Goal: Task Accomplishment & Management: Complete application form

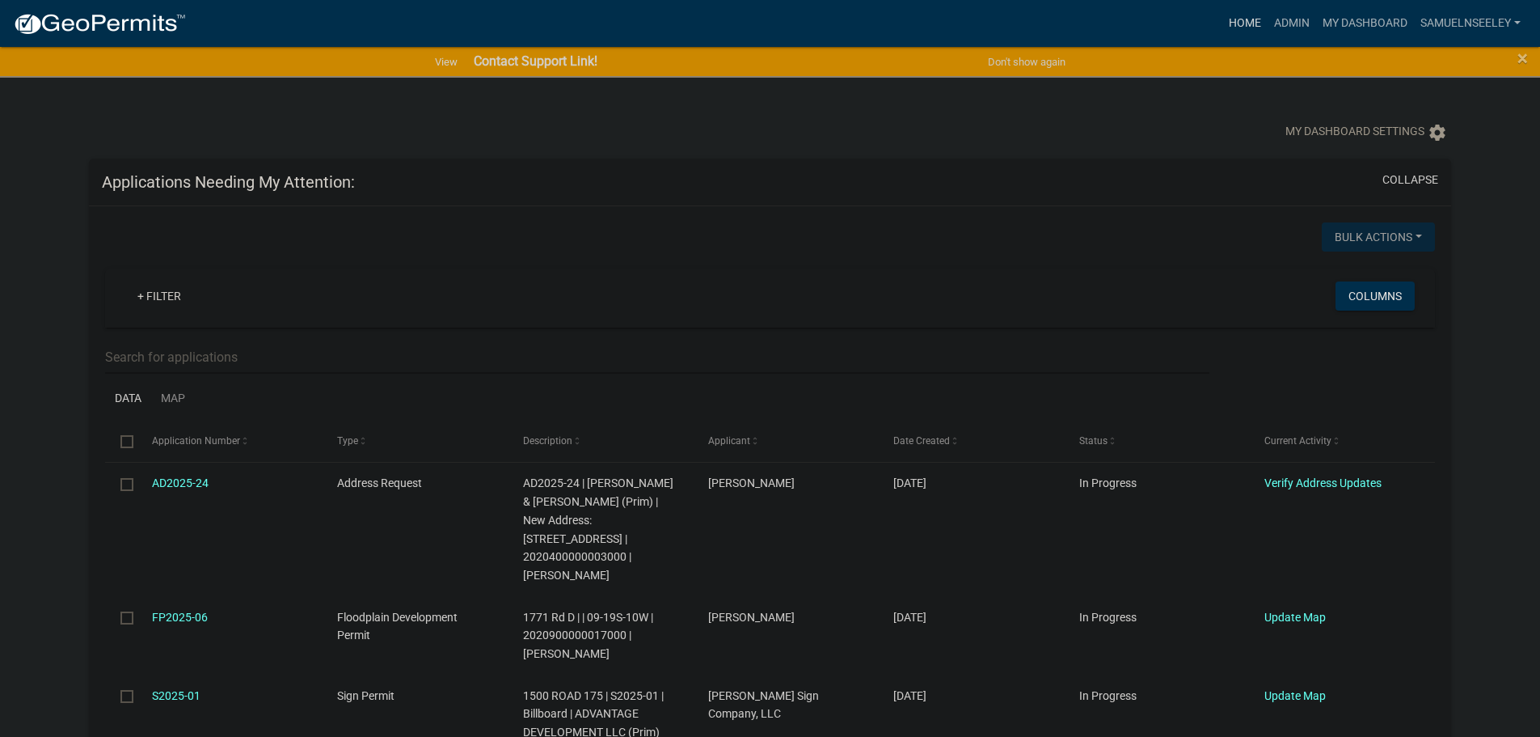
click at [1244, 24] on link "Home" at bounding box center [1244, 23] width 45 height 31
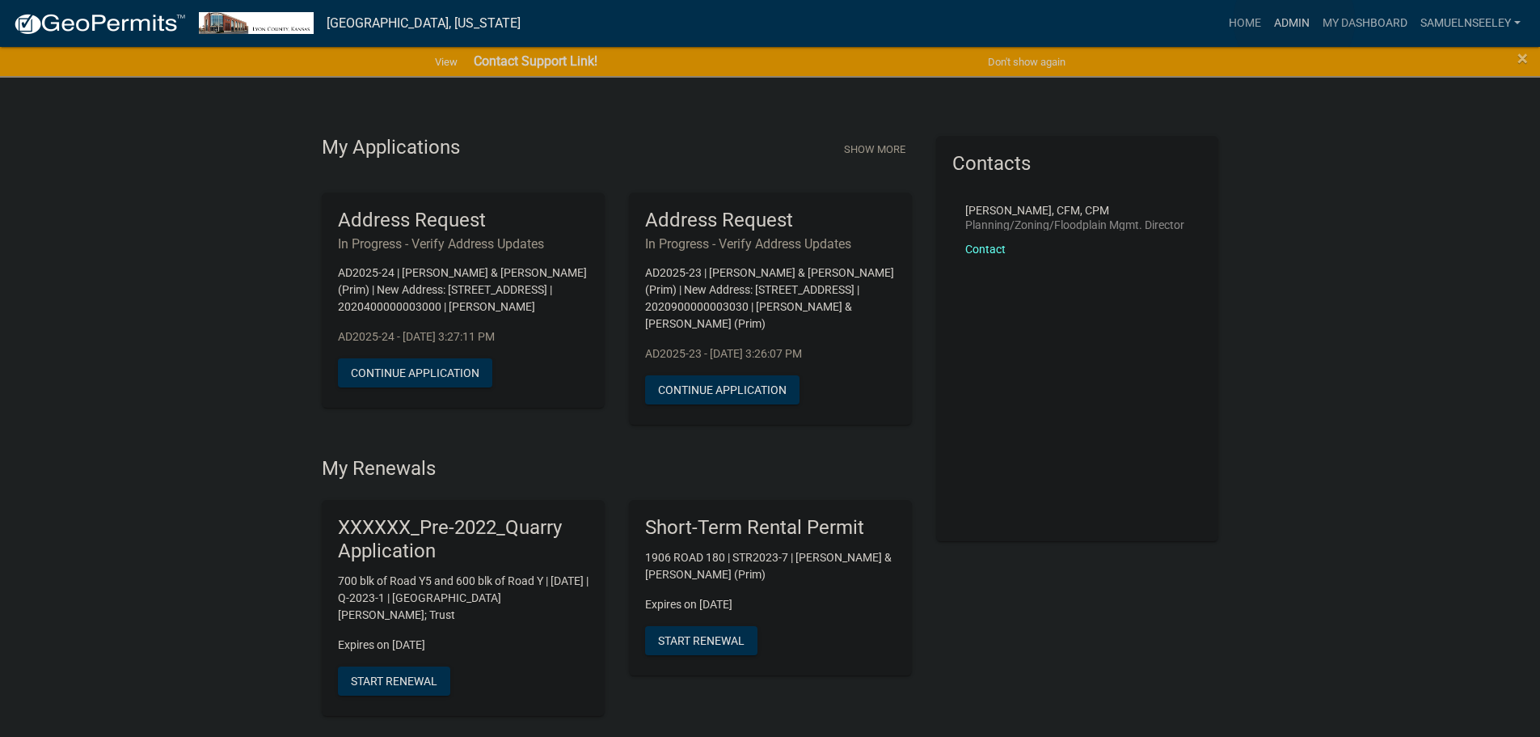
click at [1294, 20] on link "Admin" at bounding box center [1292, 23] width 49 height 31
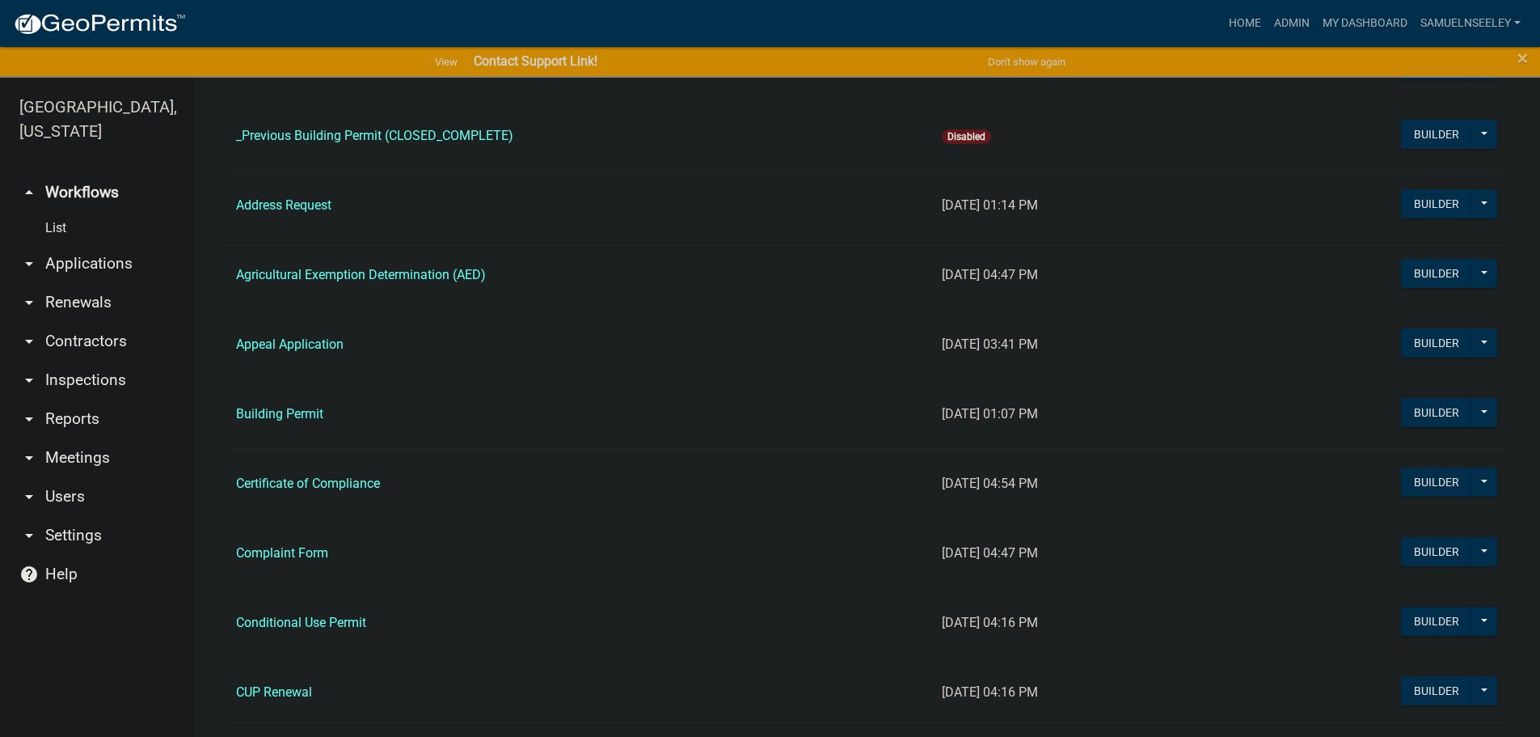
scroll to position [889, 0]
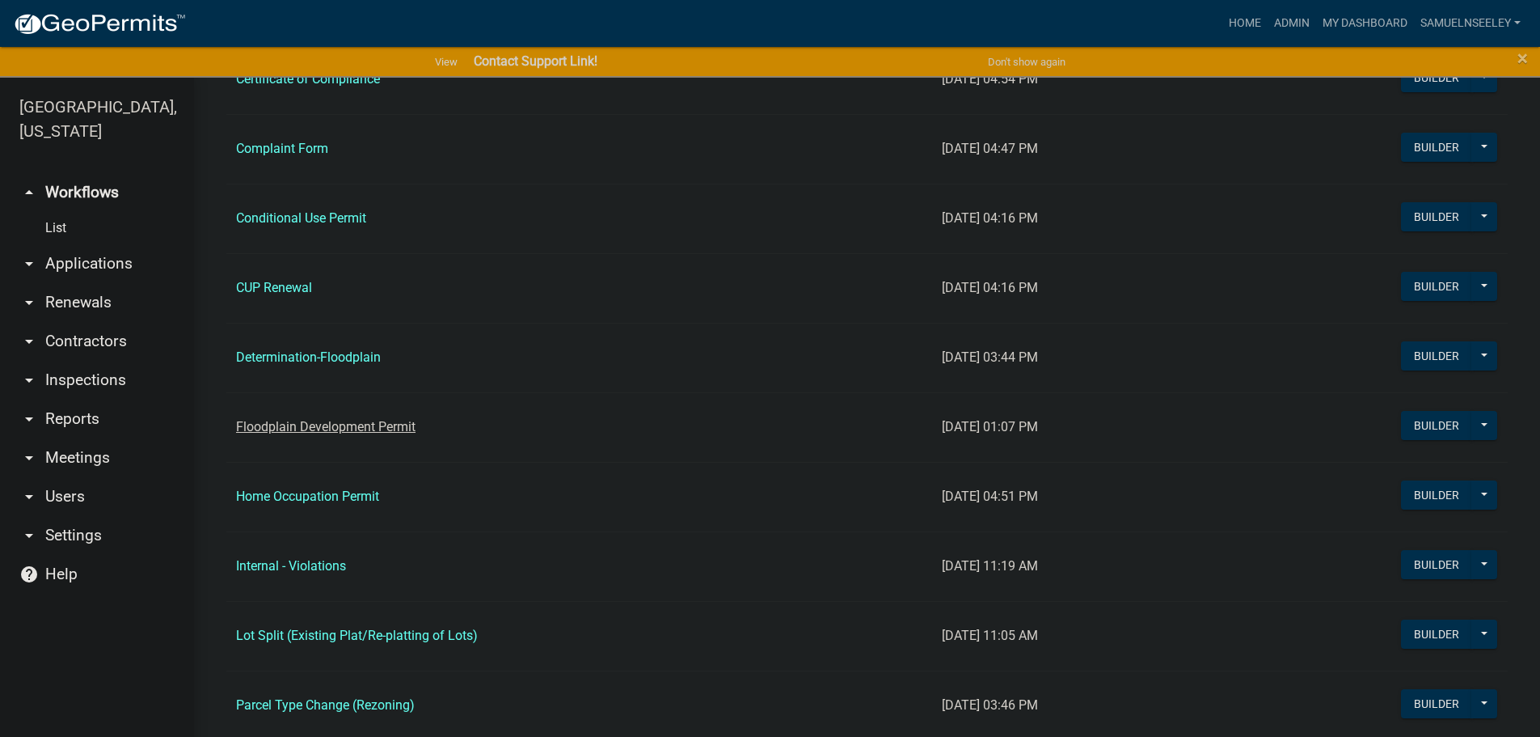
click at [313, 424] on link "Floodplain Development Permit" at bounding box center [325, 426] width 179 height 15
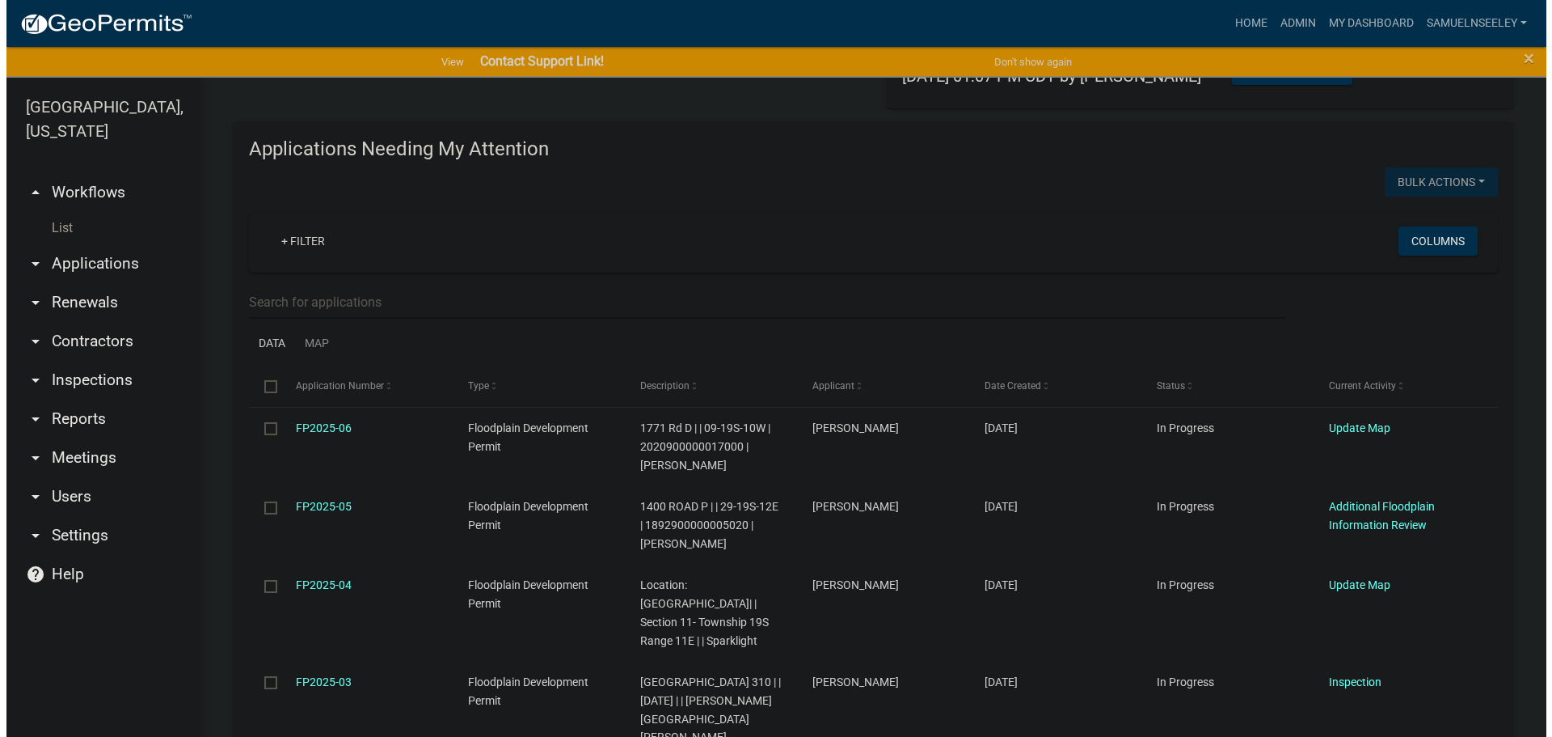
scroll to position [162, 0]
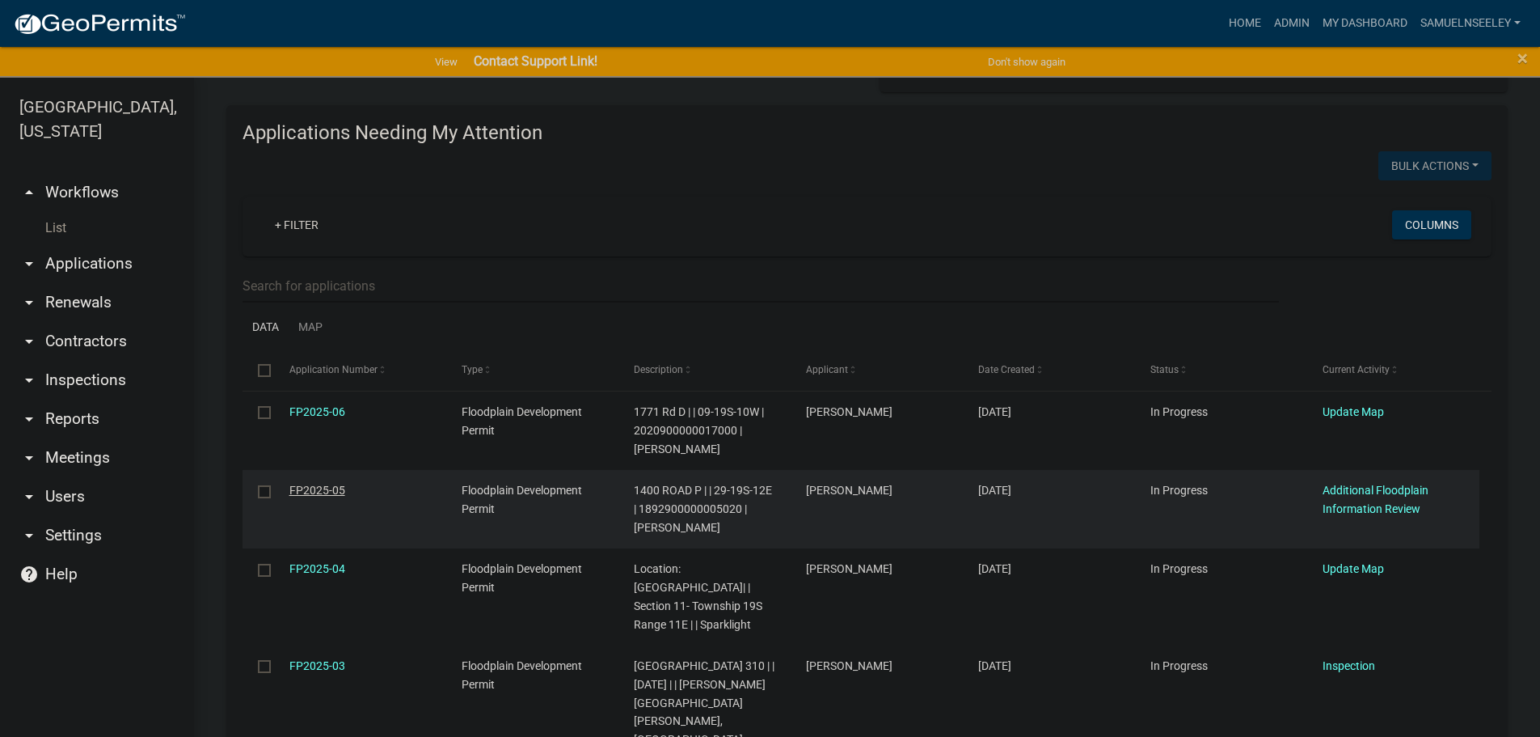
click at [319, 489] on link "FP2025-05" at bounding box center [317, 489] width 56 height 13
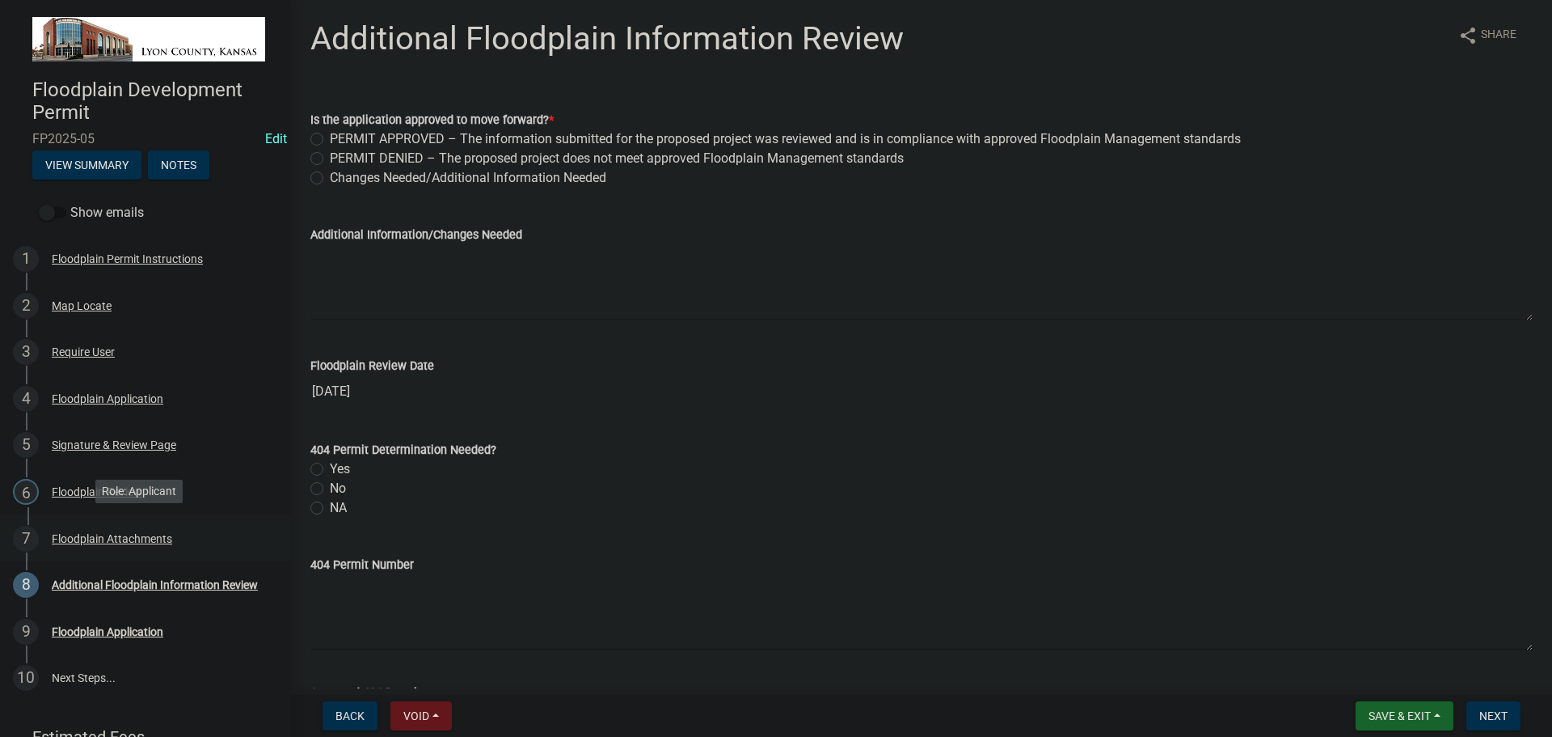
click at [75, 534] on div "Floodplain Attachments" at bounding box center [112, 538] width 120 height 11
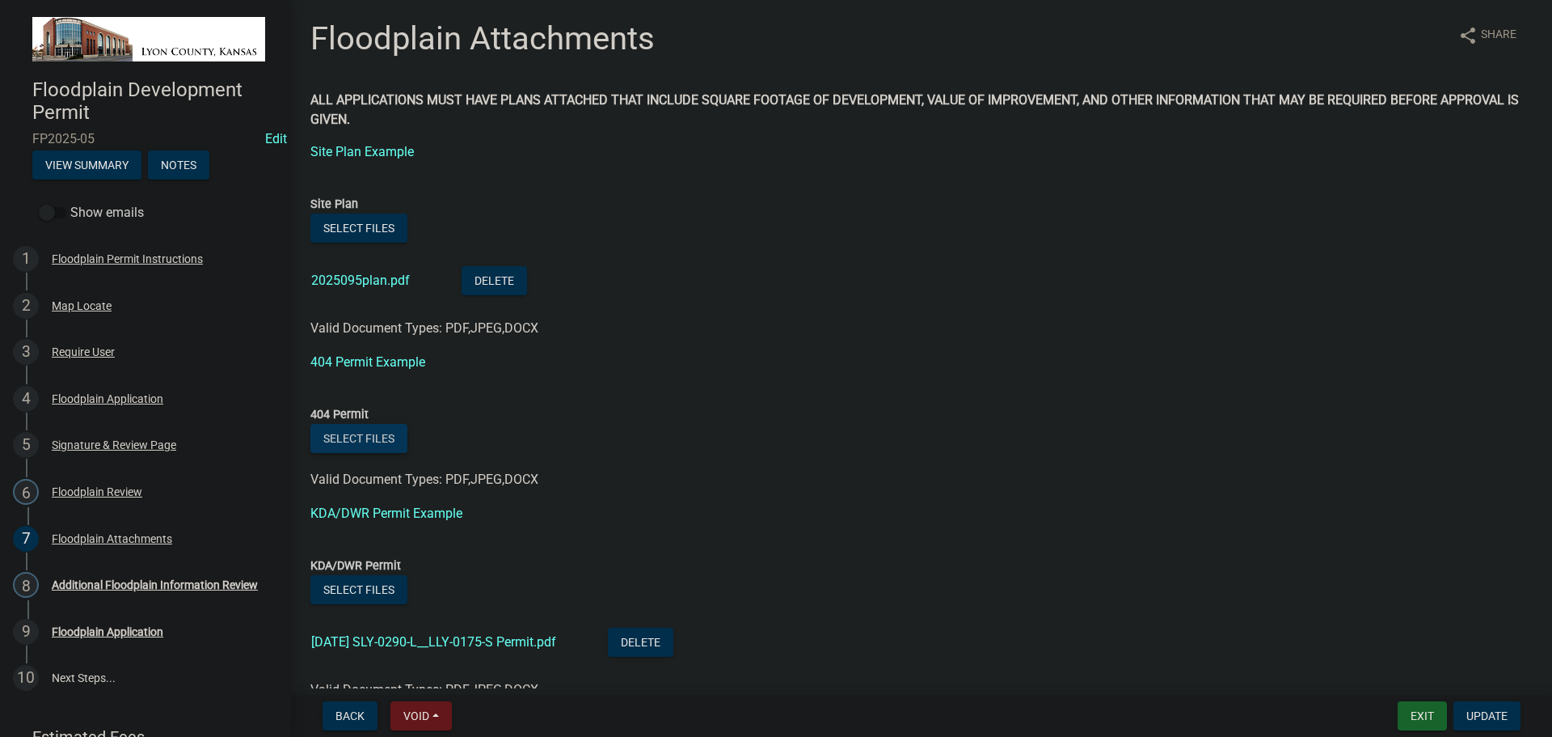
click at [369, 437] on button "Select files" at bounding box center [358, 438] width 97 height 29
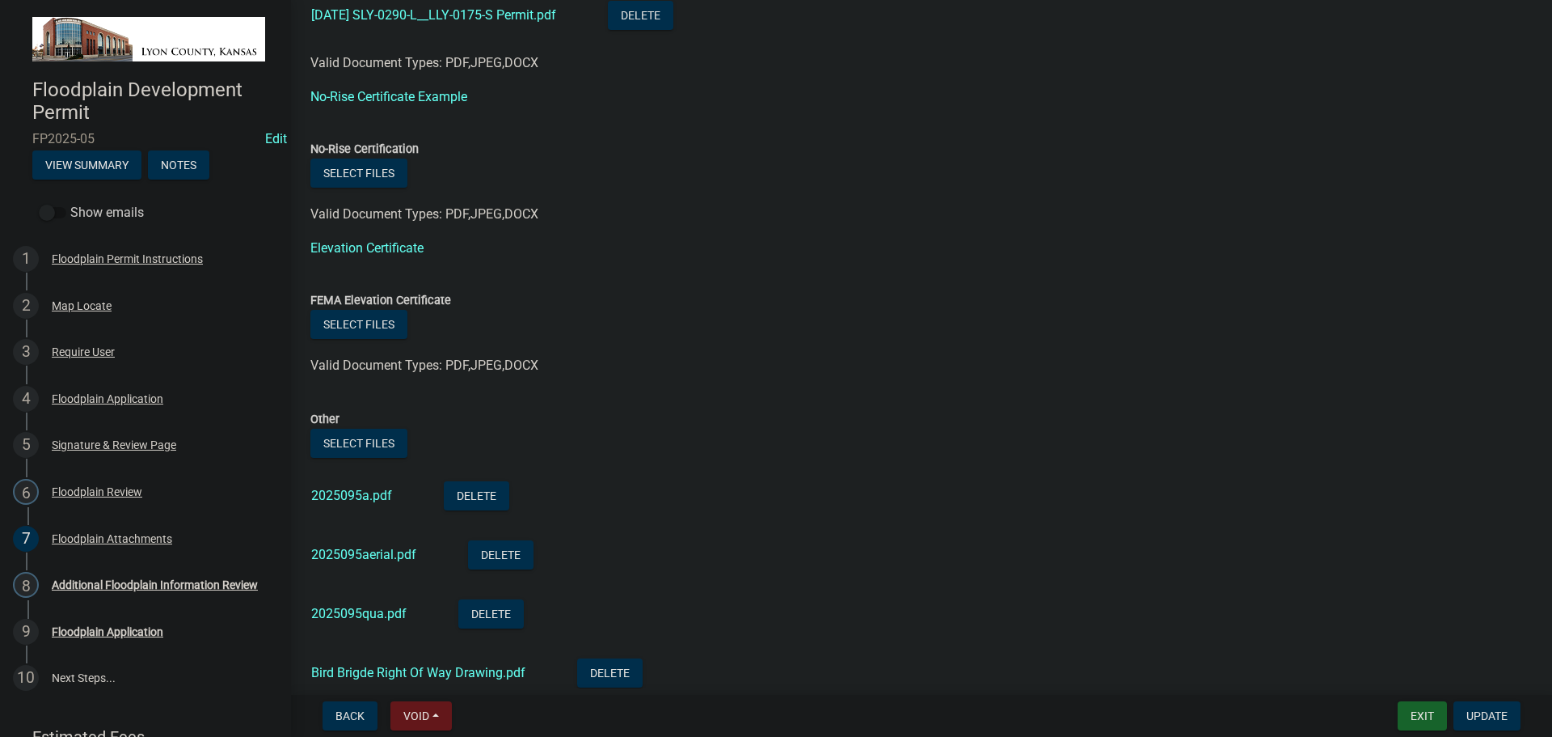
scroll to position [923, 0]
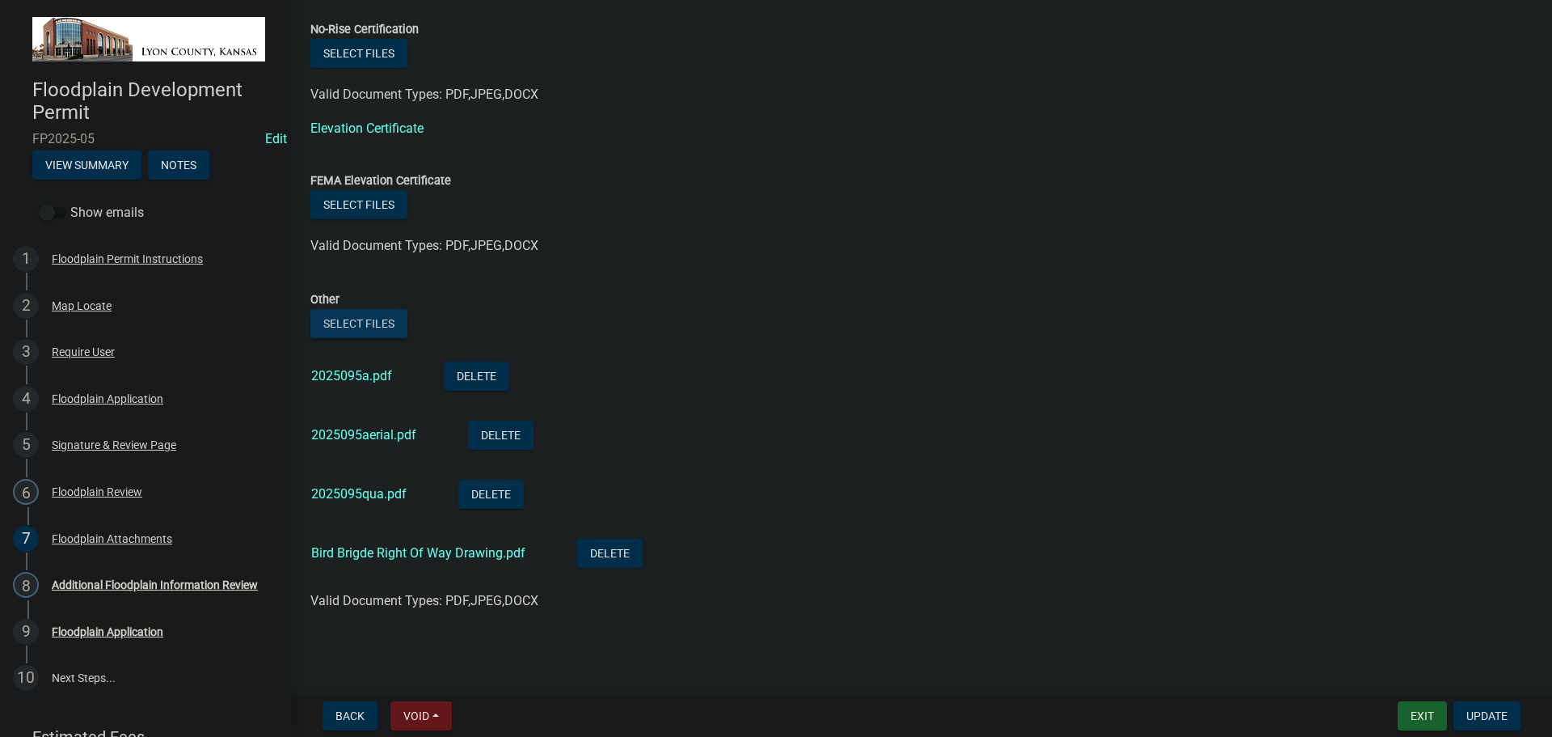
click at [365, 325] on button "Select files" at bounding box center [358, 323] width 97 height 29
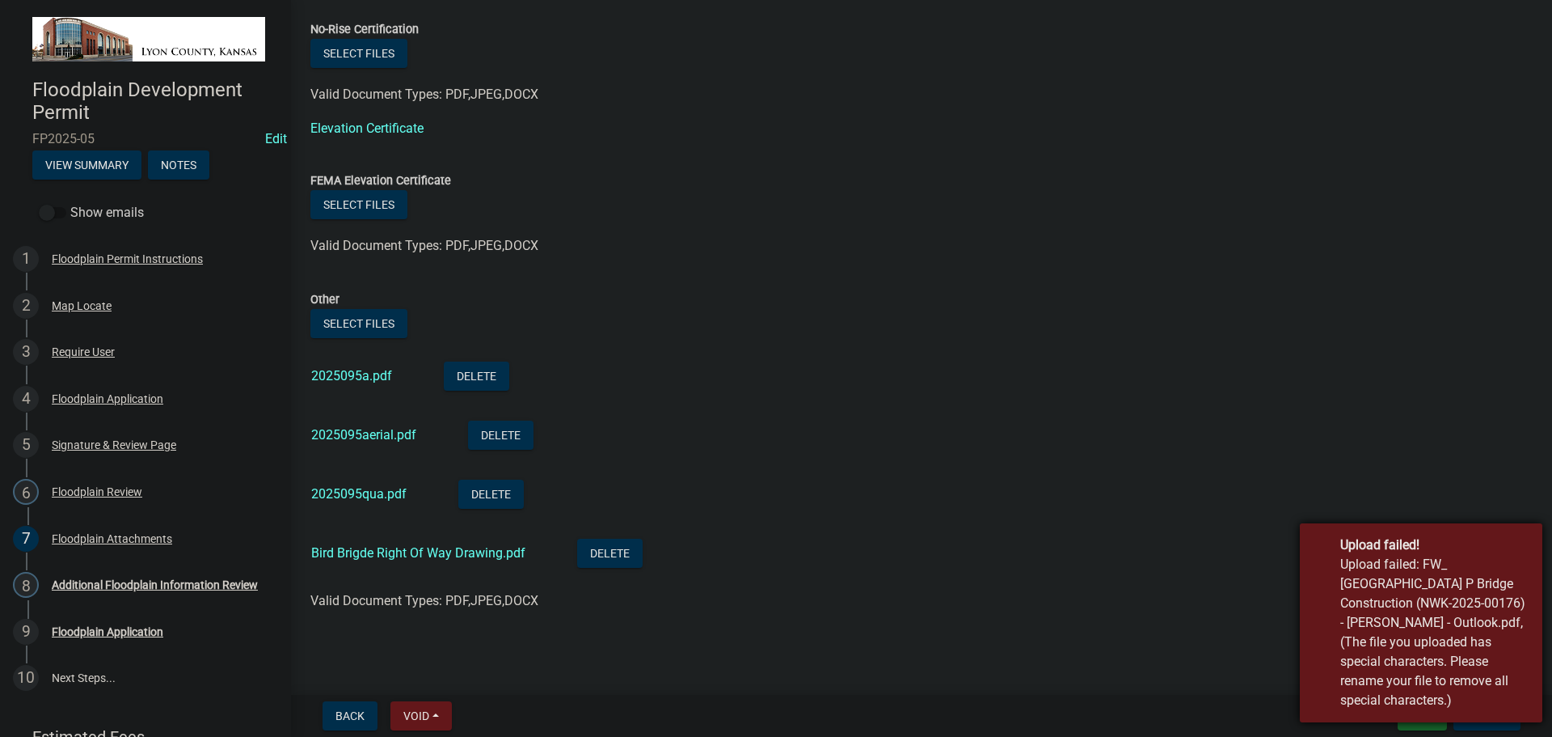
click at [1325, 632] on div "Upload failed! Upload failed: FW_ [GEOGRAPHIC_DATA] P Bridge Construction (NWK-…" at bounding box center [1421, 622] width 243 height 199
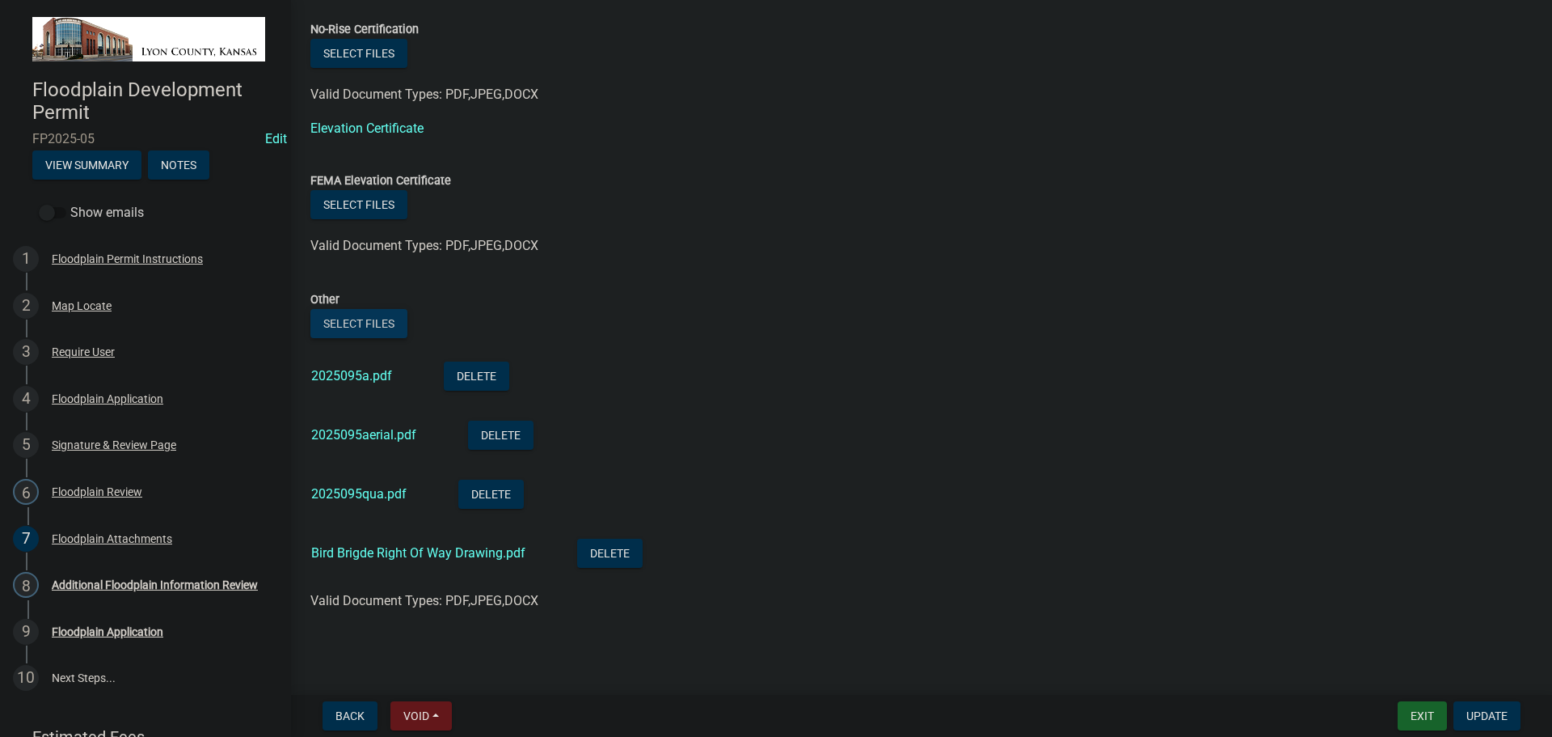
click at [355, 328] on button "Select files" at bounding box center [358, 323] width 97 height 29
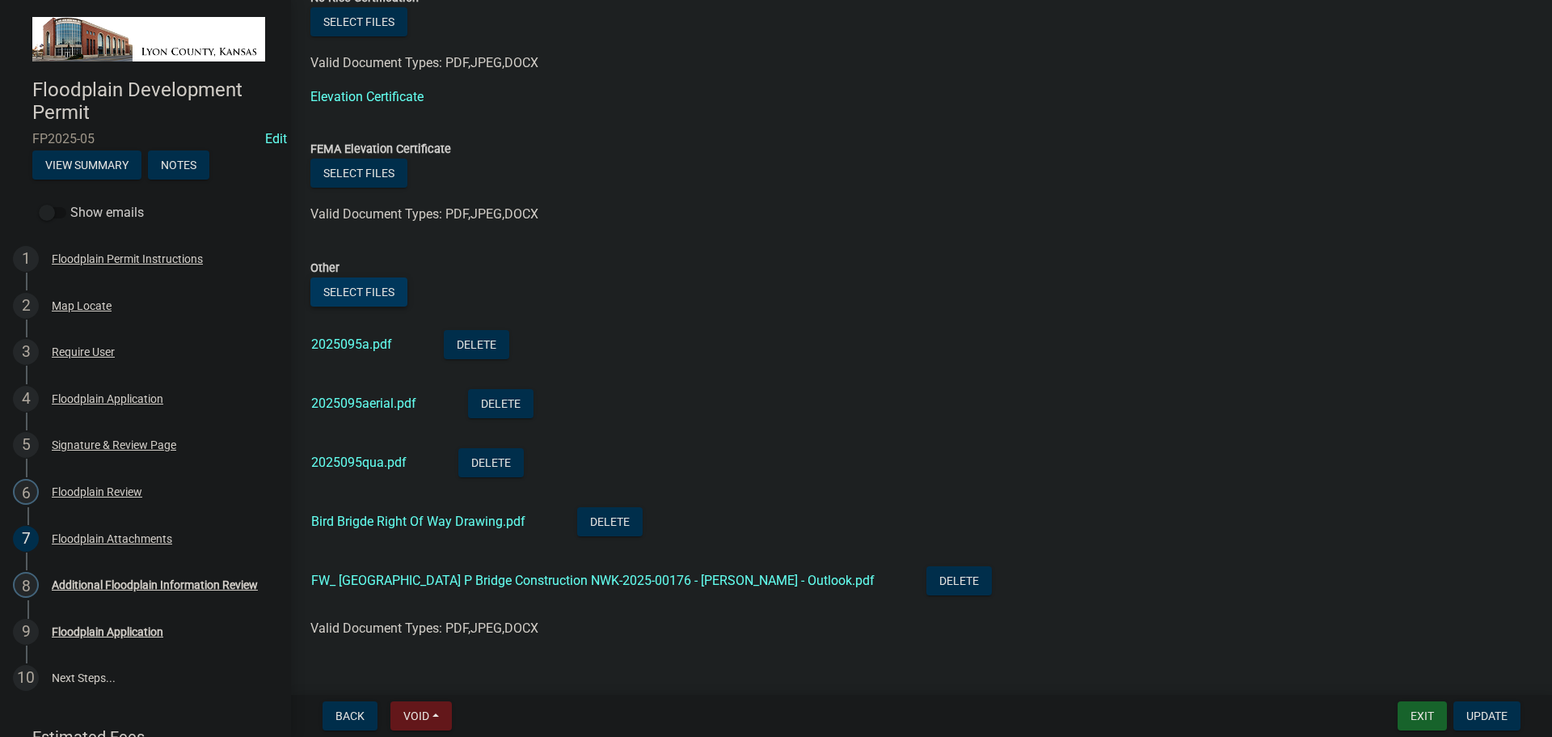
scroll to position [982, 0]
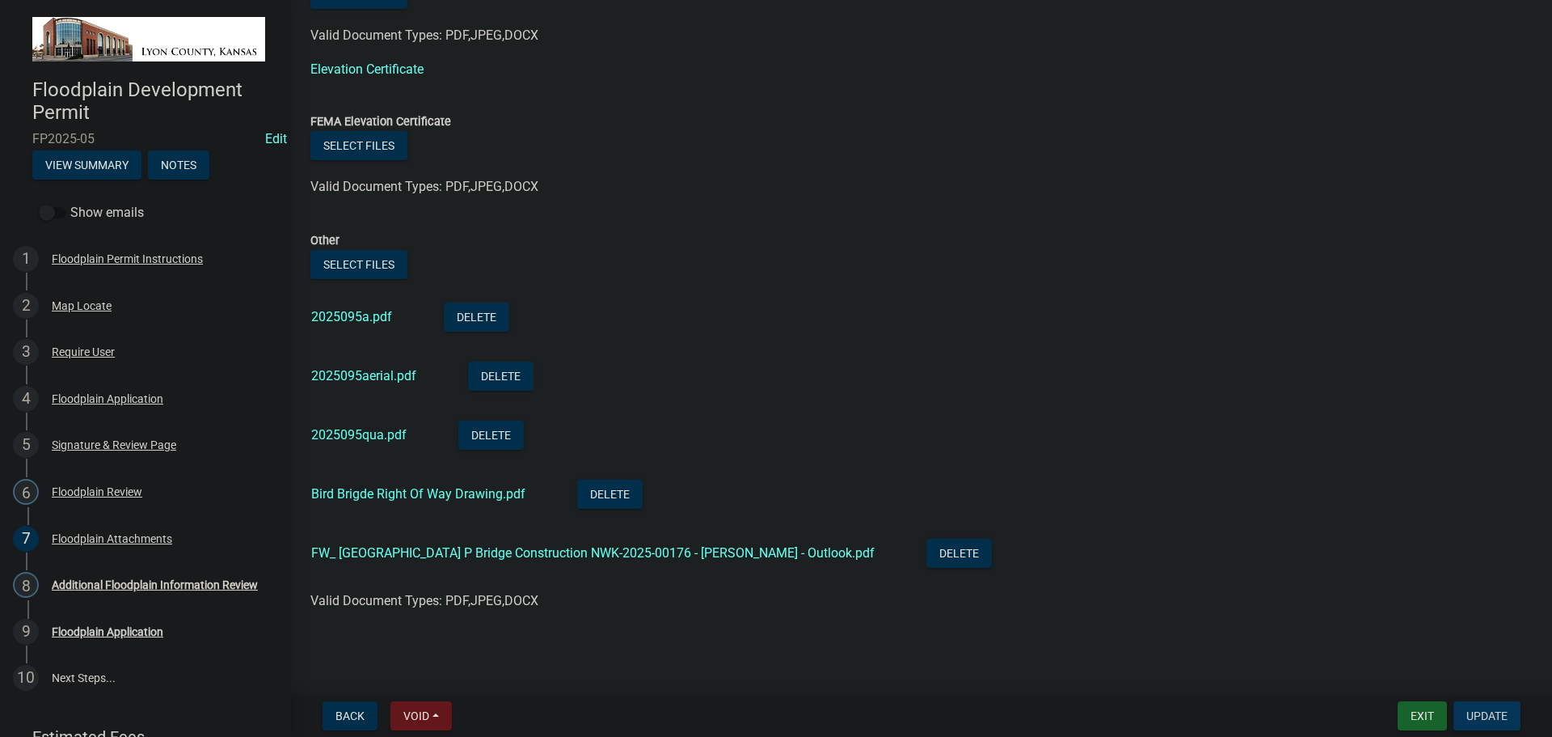
click at [1475, 715] on span "Update" at bounding box center [1487, 715] width 41 height 13
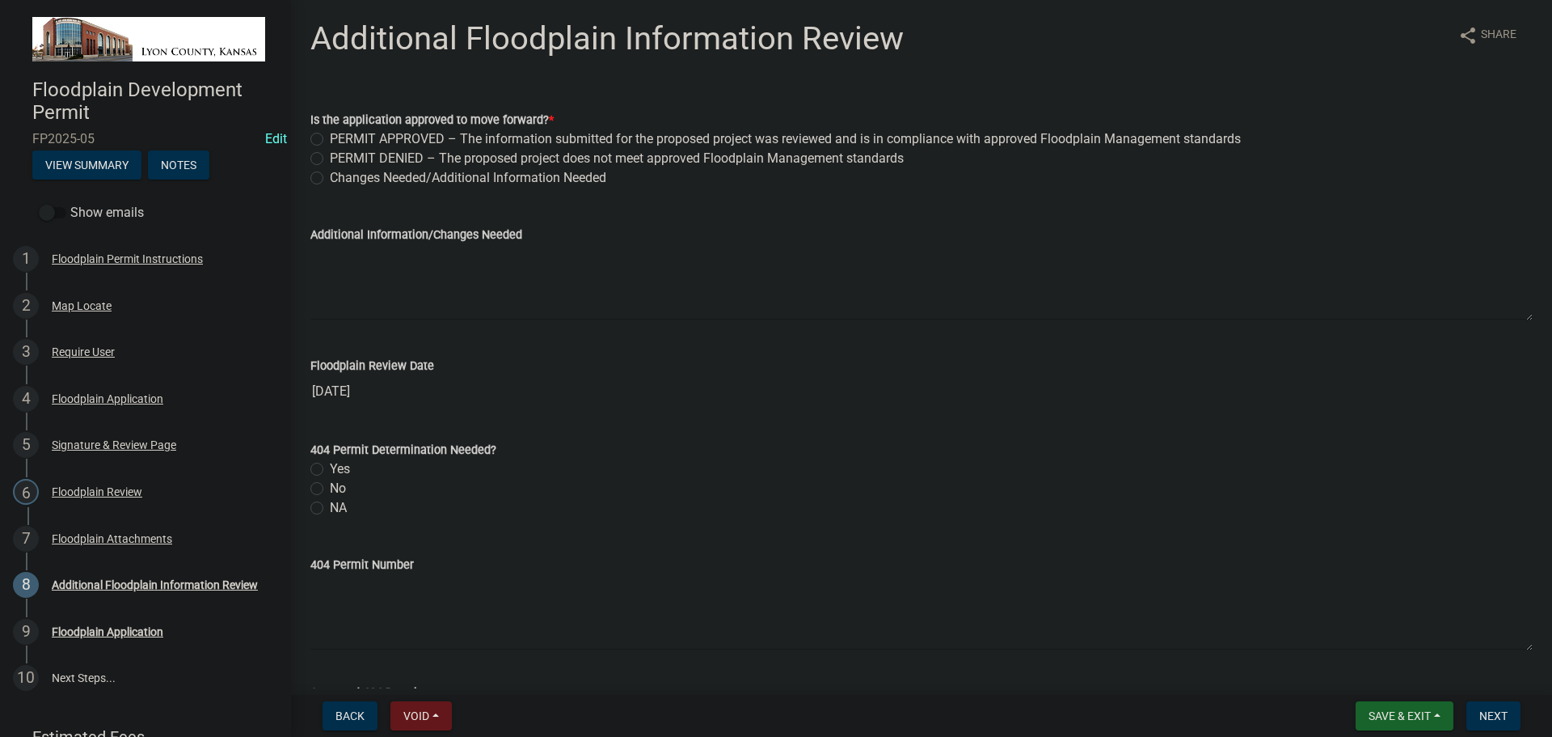
click at [361, 141] on label "PERMIT APPROVED – The information submitted for the proposed project was review…" at bounding box center [785, 138] width 911 height 19
click at [340, 140] on input "PERMIT APPROVED – The information submitted for the proposed project was review…" at bounding box center [335, 134] width 11 height 11
radio input "true"
click at [330, 469] on label "Yes" at bounding box center [340, 468] width 20 height 19
click at [330, 469] on input "Yes" at bounding box center [335, 464] width 11 height 11
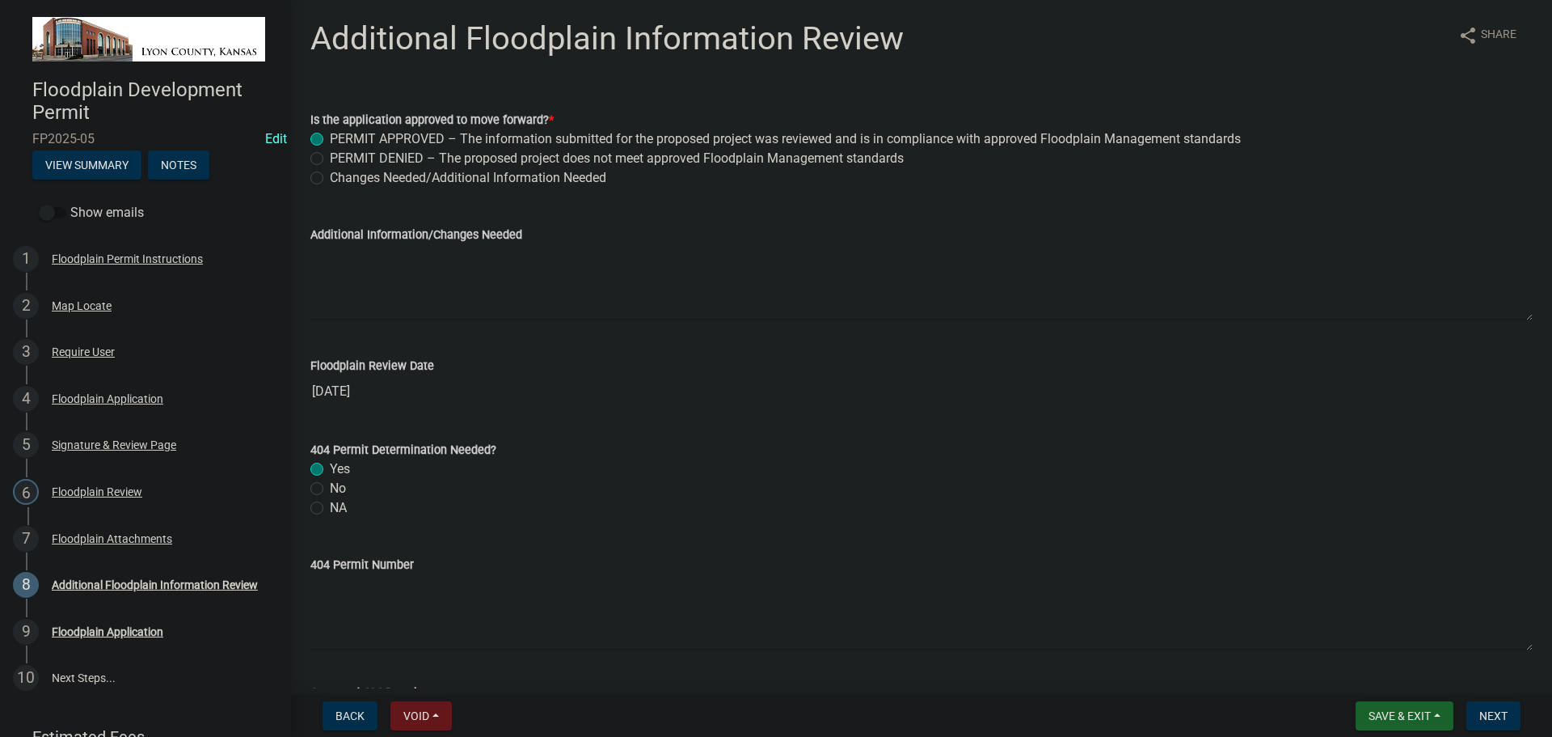
radio input "true"
click at [330, 470] on label "Yes" at bounding box center [340, 468] width 20 height 19
click at [330, 470] on input "Yes" at bounding box center [335, 464] width 11 height 11
click at [330, 487] on label "No" at bounding box center [338, 488] width 16 height 19
click at [330, 487] on input "No" at bounding box center [335, 484] width 11 height 11
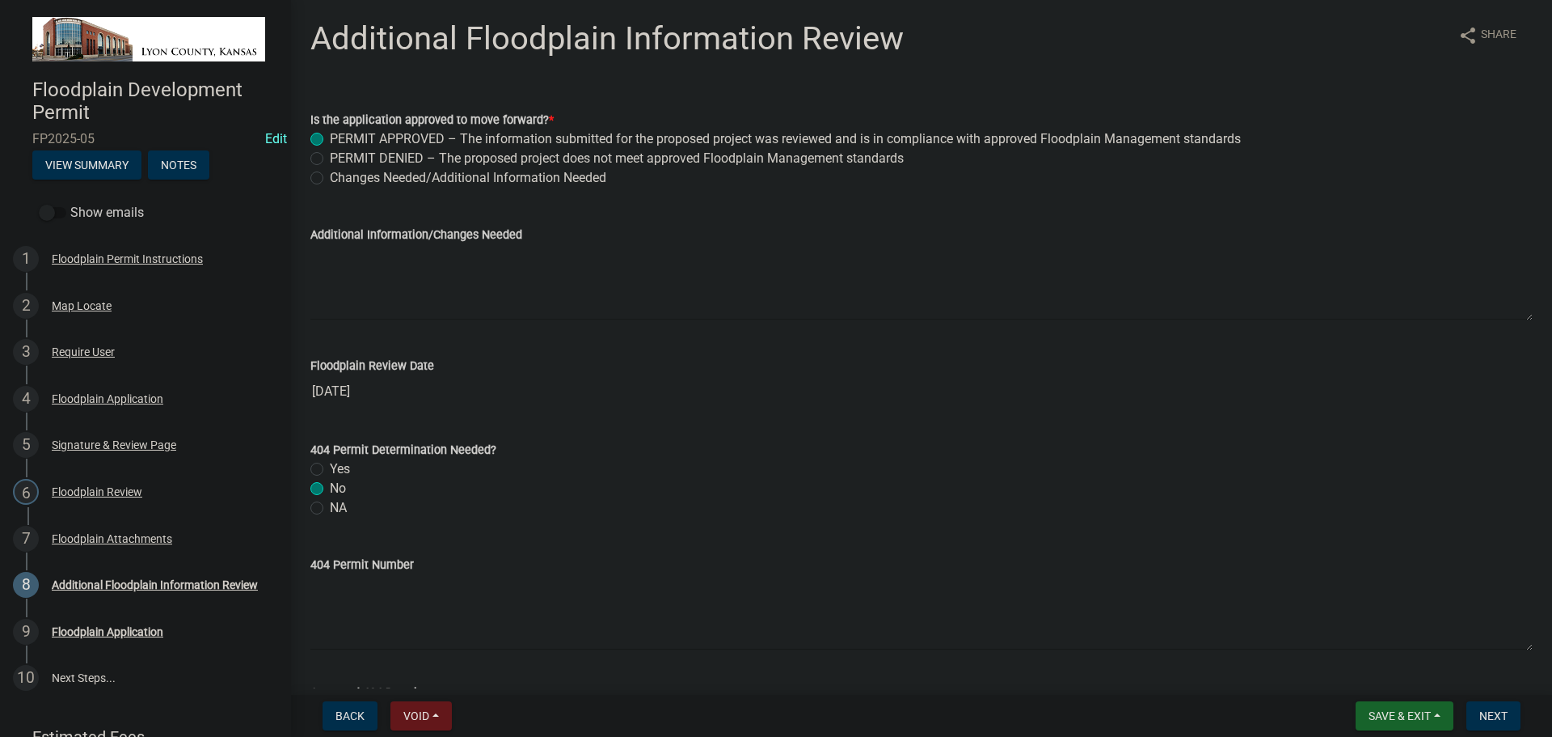
radio input "true"
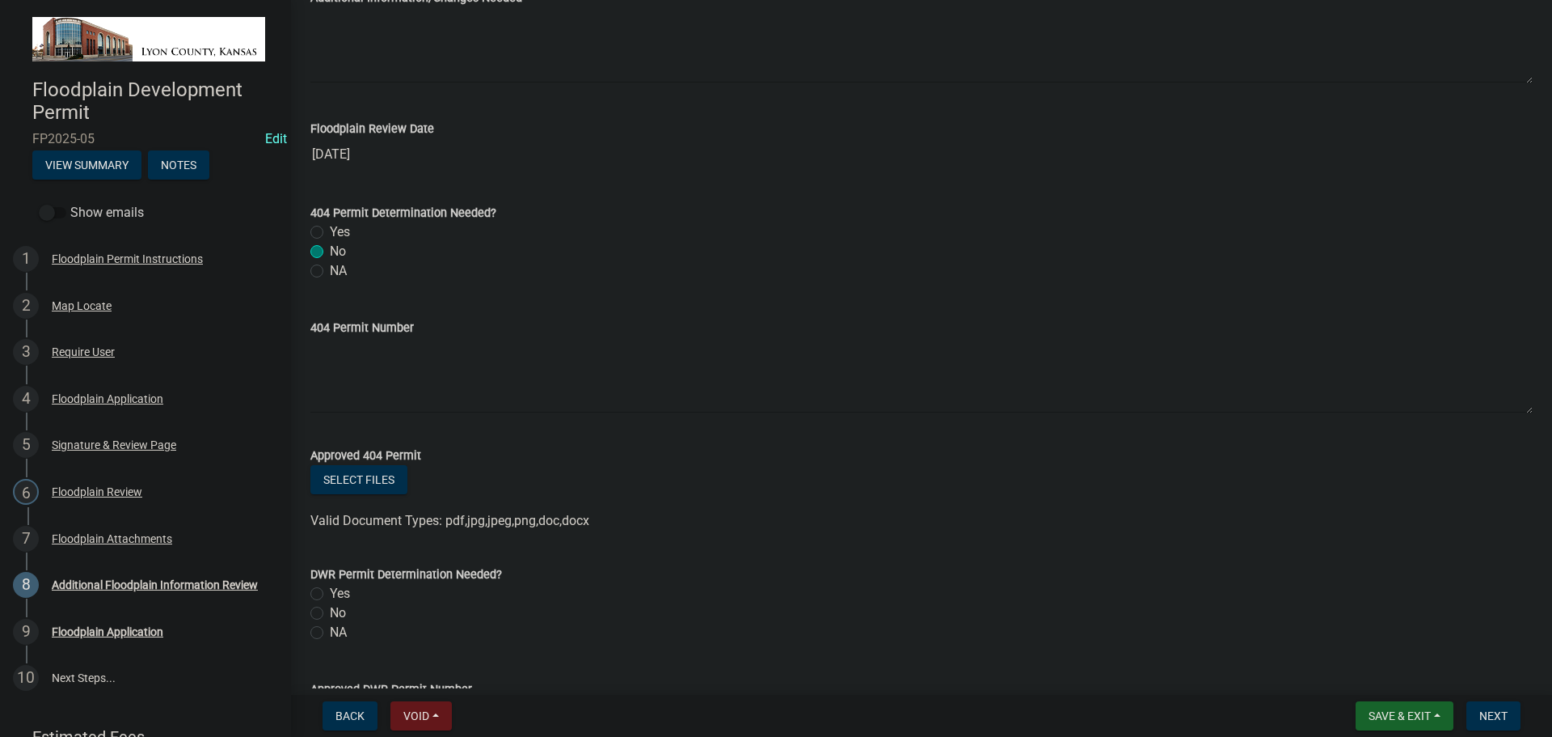
scroll to position [243, 0]
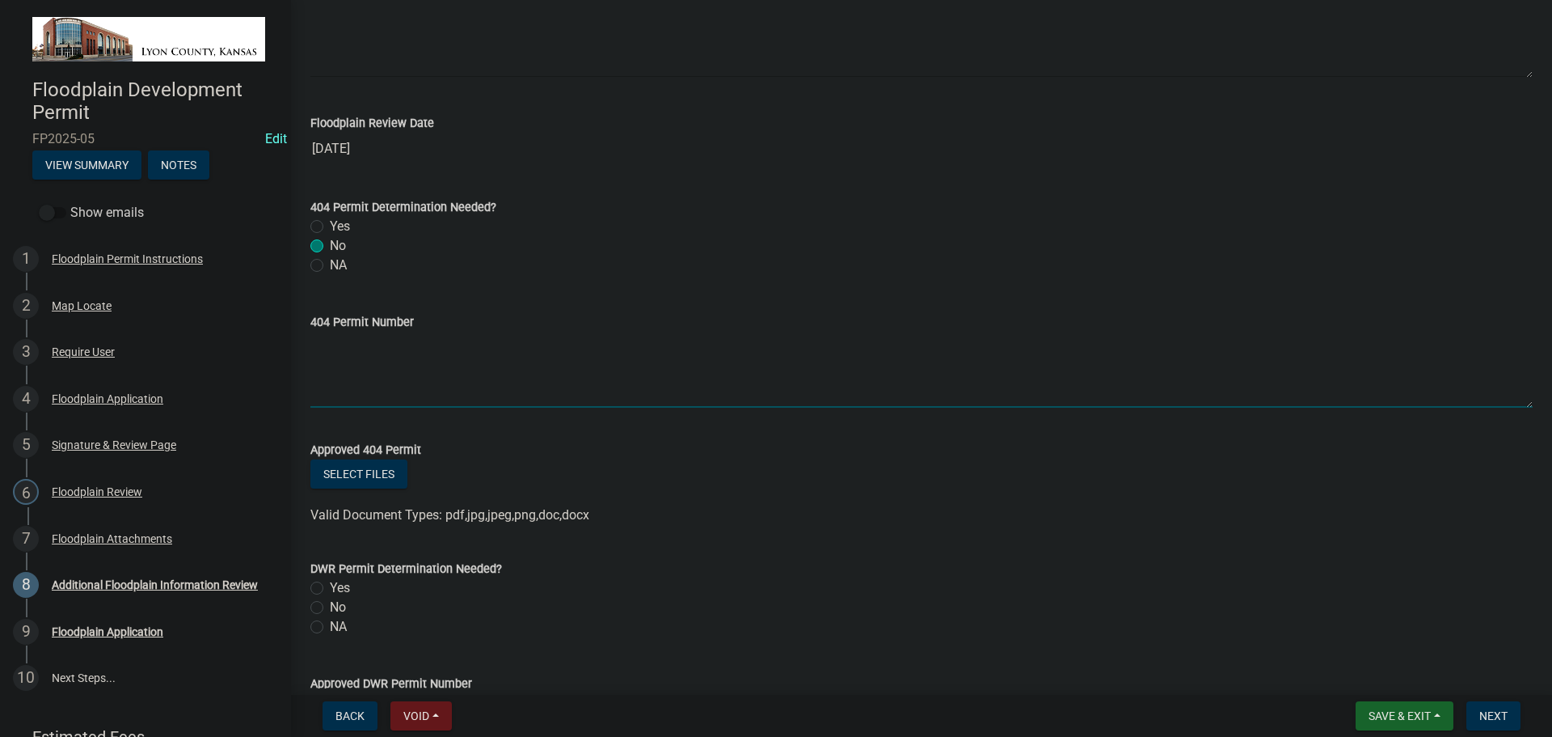
click at [434, 365] on textarea "404 Permit Number" at bounding box center [921, 369] width 1222 height 76
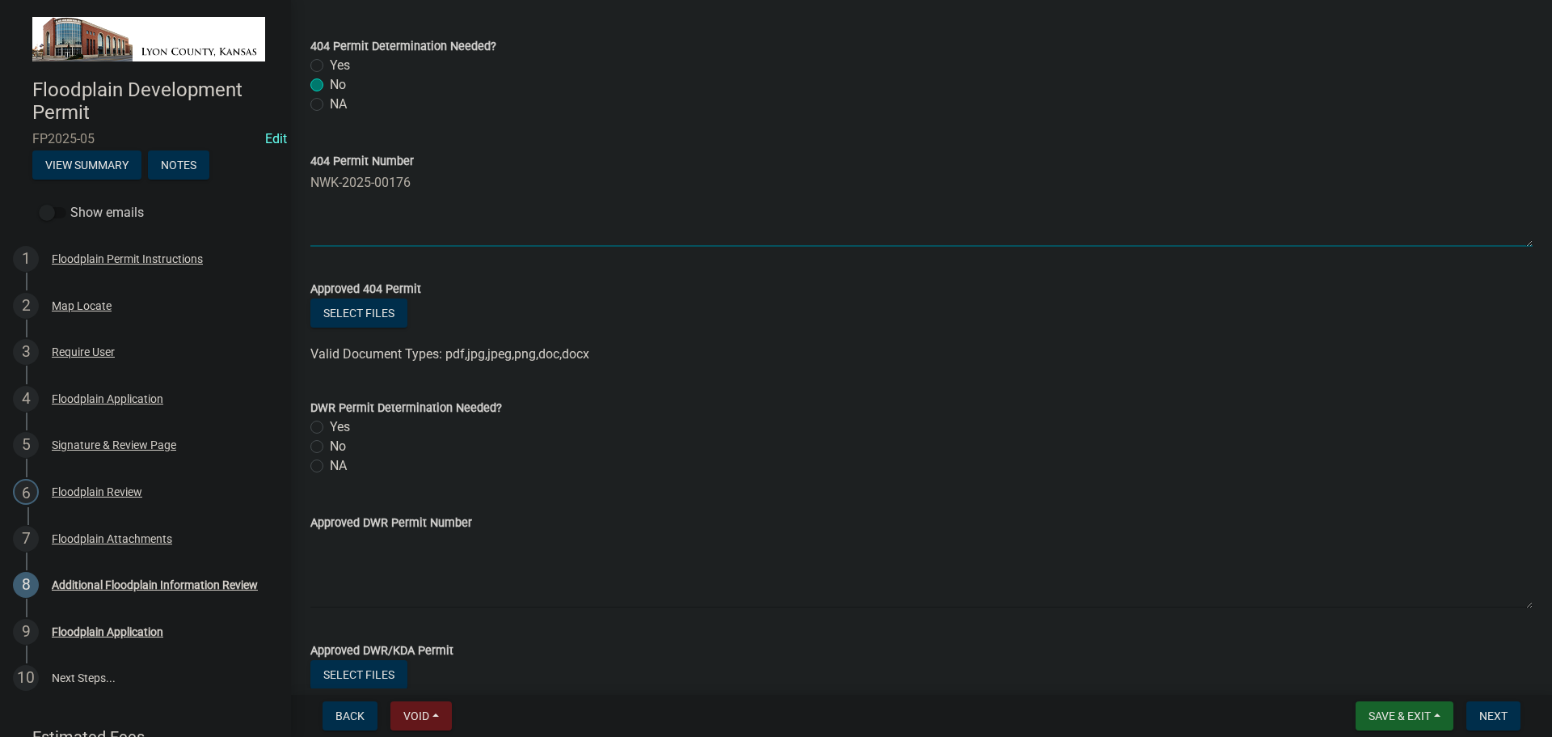
scroll to position [404, 0]
type textarea "NWK-2025-00176"
click at [372, 308] on button "Select files" at bounding box center [358, 312] width 97 height 29
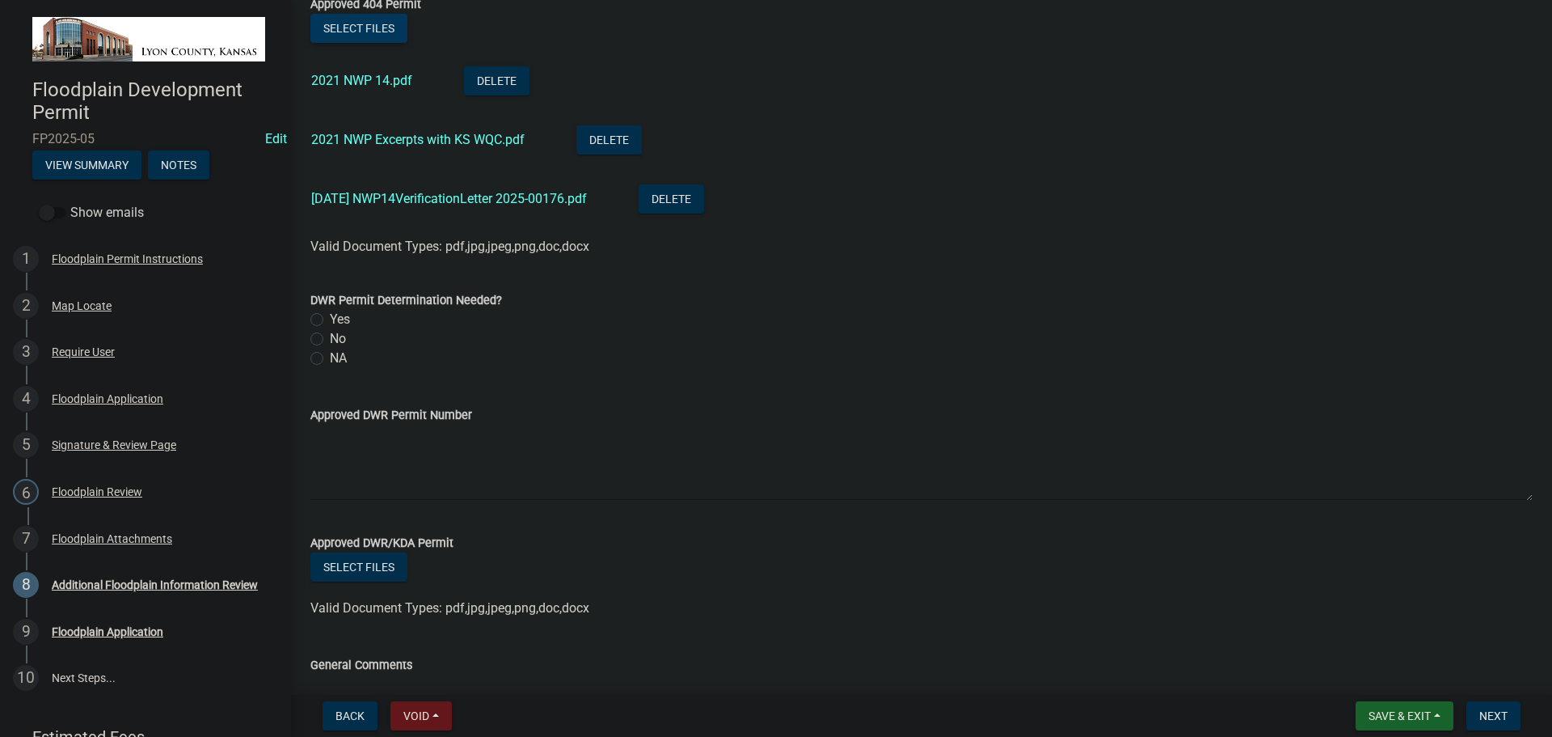
scroll to position [728, 0]
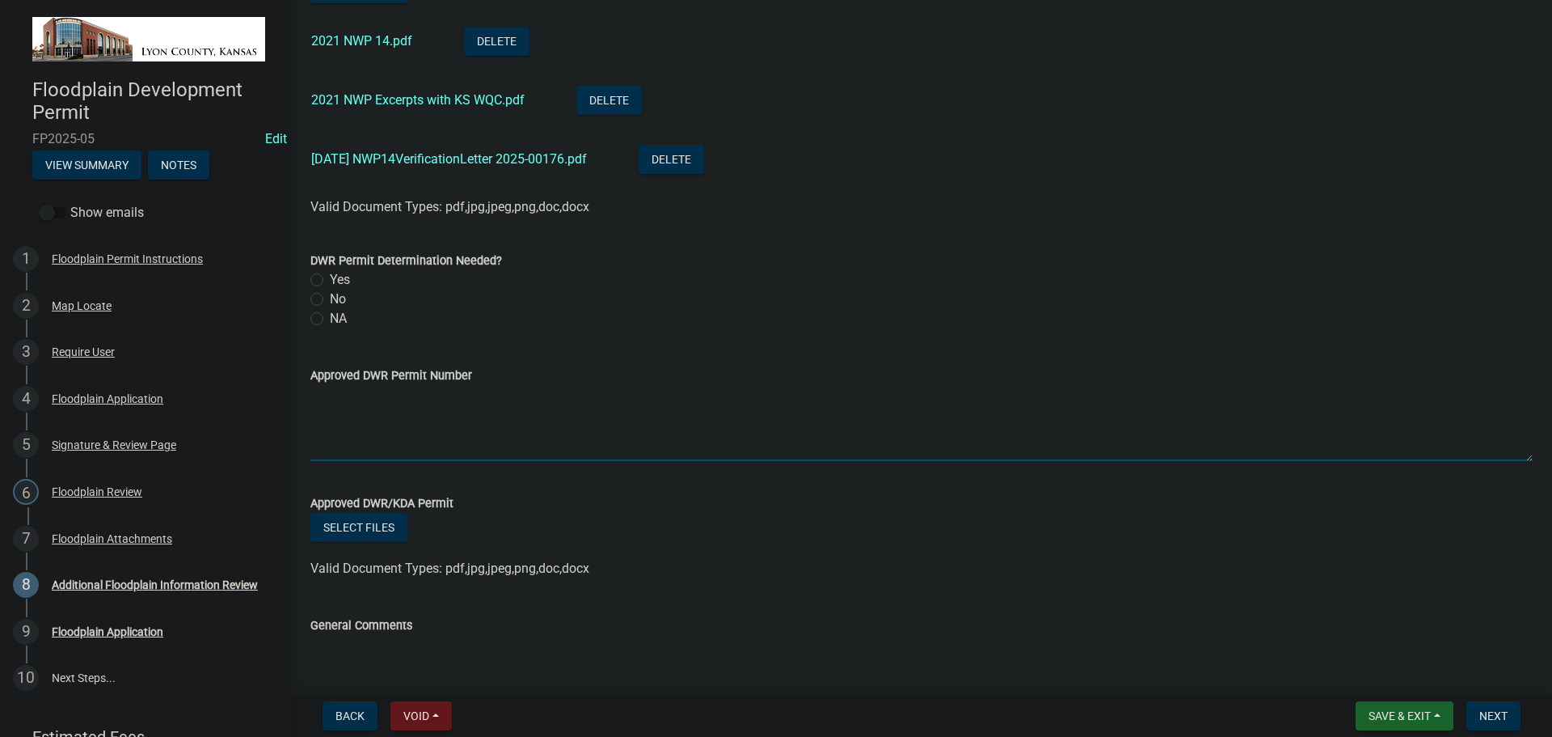
click at [382, 414] on textarea "Approved DWR Permit Number" at bounding box center [921, 423] width 1222 height 76
click at [389, 403] on textarea "Approved DWR Permit Number" at bounding box center [921, 423] width 1222 height 76
click at [374, 397] on textarea "SLY-0290_" at bounding box center [921, 423] width 1222 height 76
type textarea "SLY-0290-L"
click at [376, 528] on button "Select files" at bounding box center [358, 527] width 97 height 29
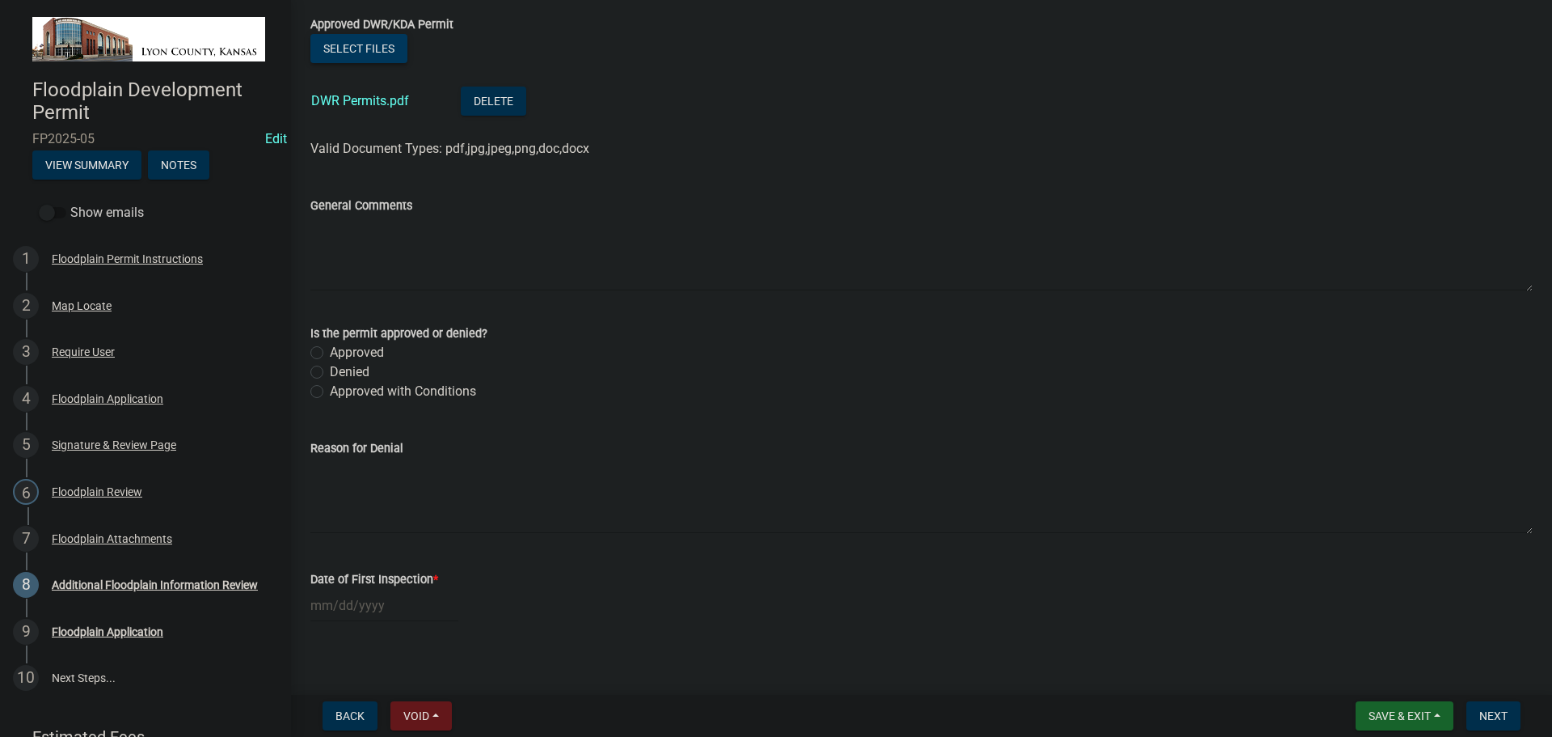
scroll to position [1213, 0]
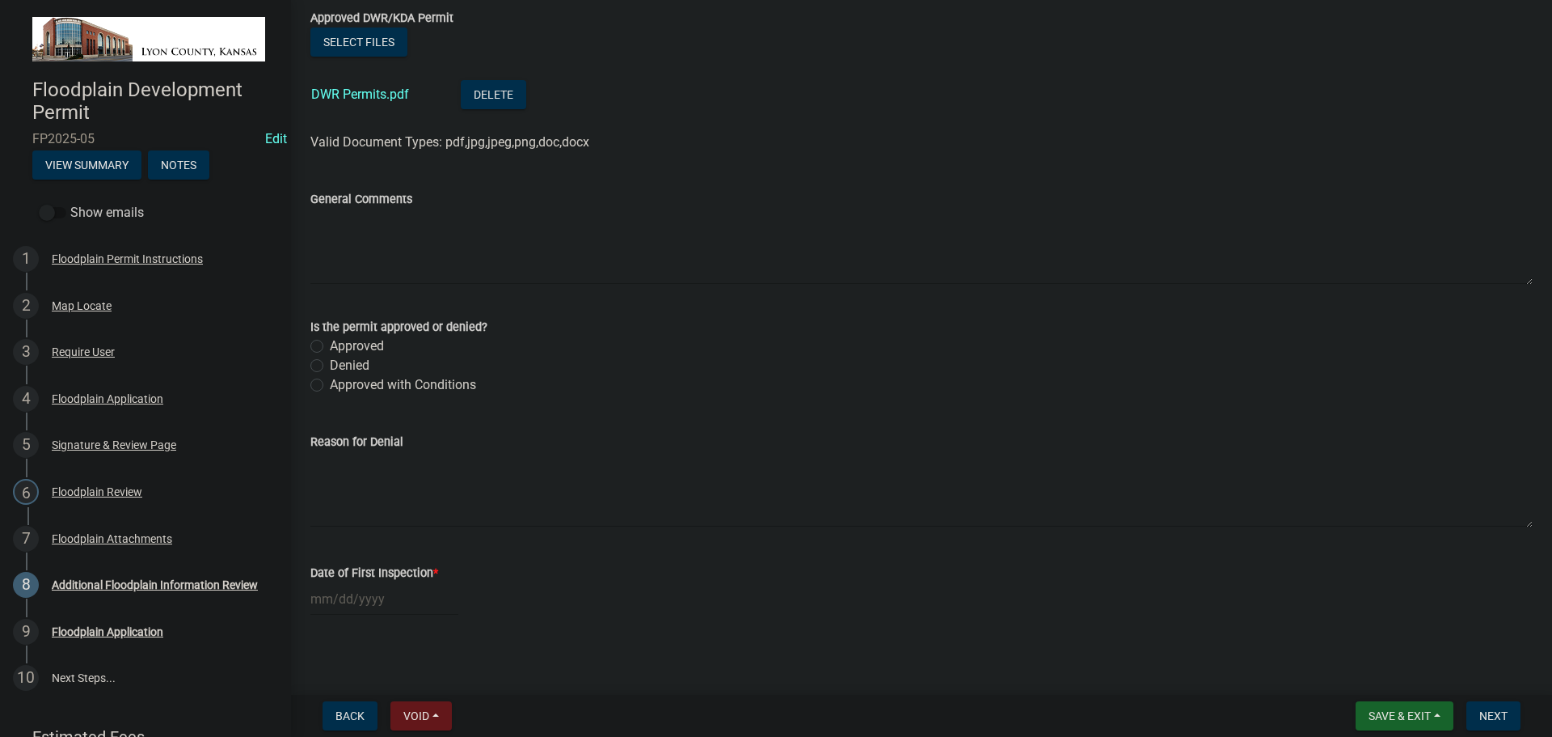
click at [330, 343] on label "Approved" at bounding box center [357, 345] width 54 height 19
click at [330, 343] on input "Approved" at bounding box center [335, 341] width 11 height 11
radio input "true"
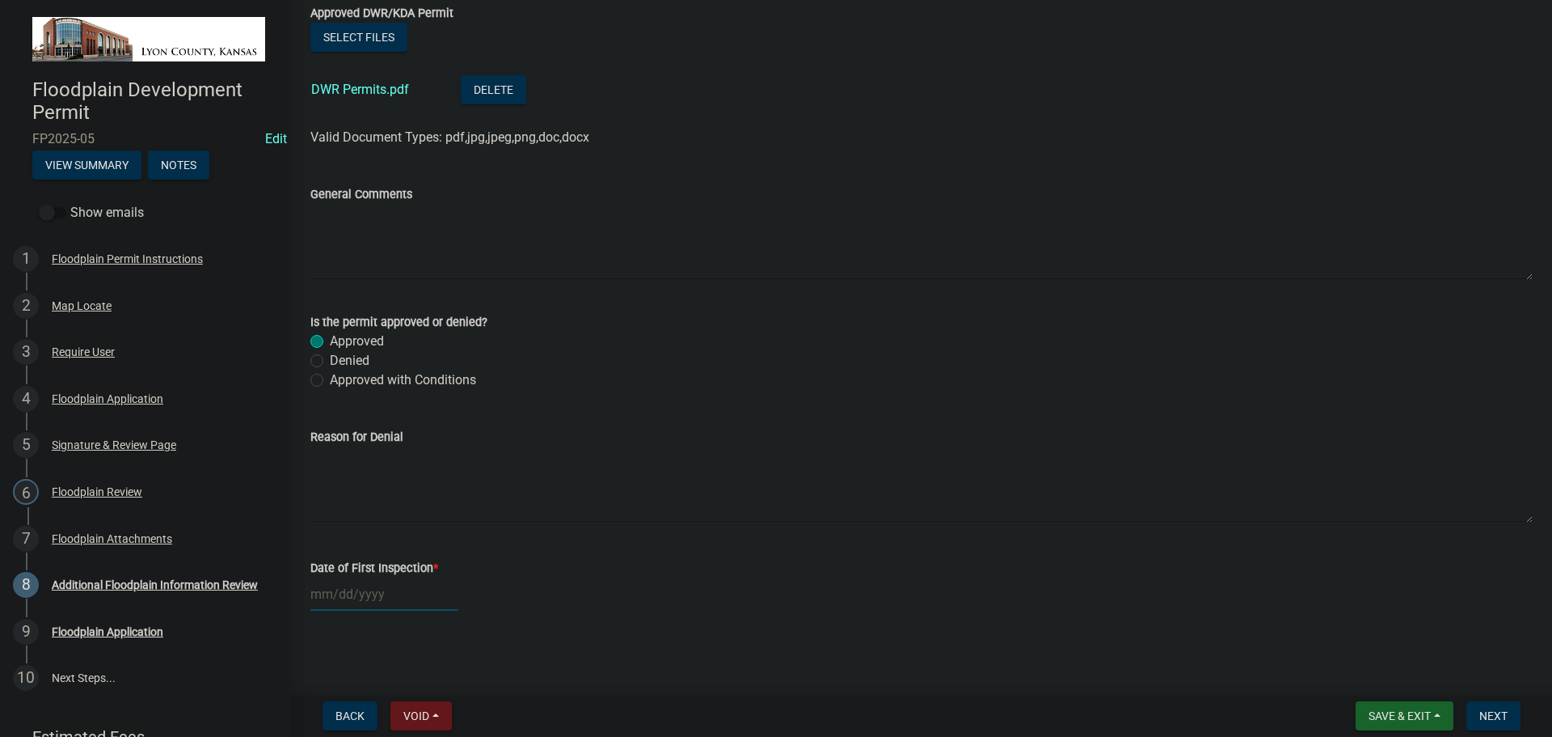
click at [344, 590] on div at bounding box center [384, 593] width 148 height 33
select select "9"
select select "2025"
click at [483, 376] on span "Next month" at bounding box center [481, 378] width 12 height 12
select select "10"
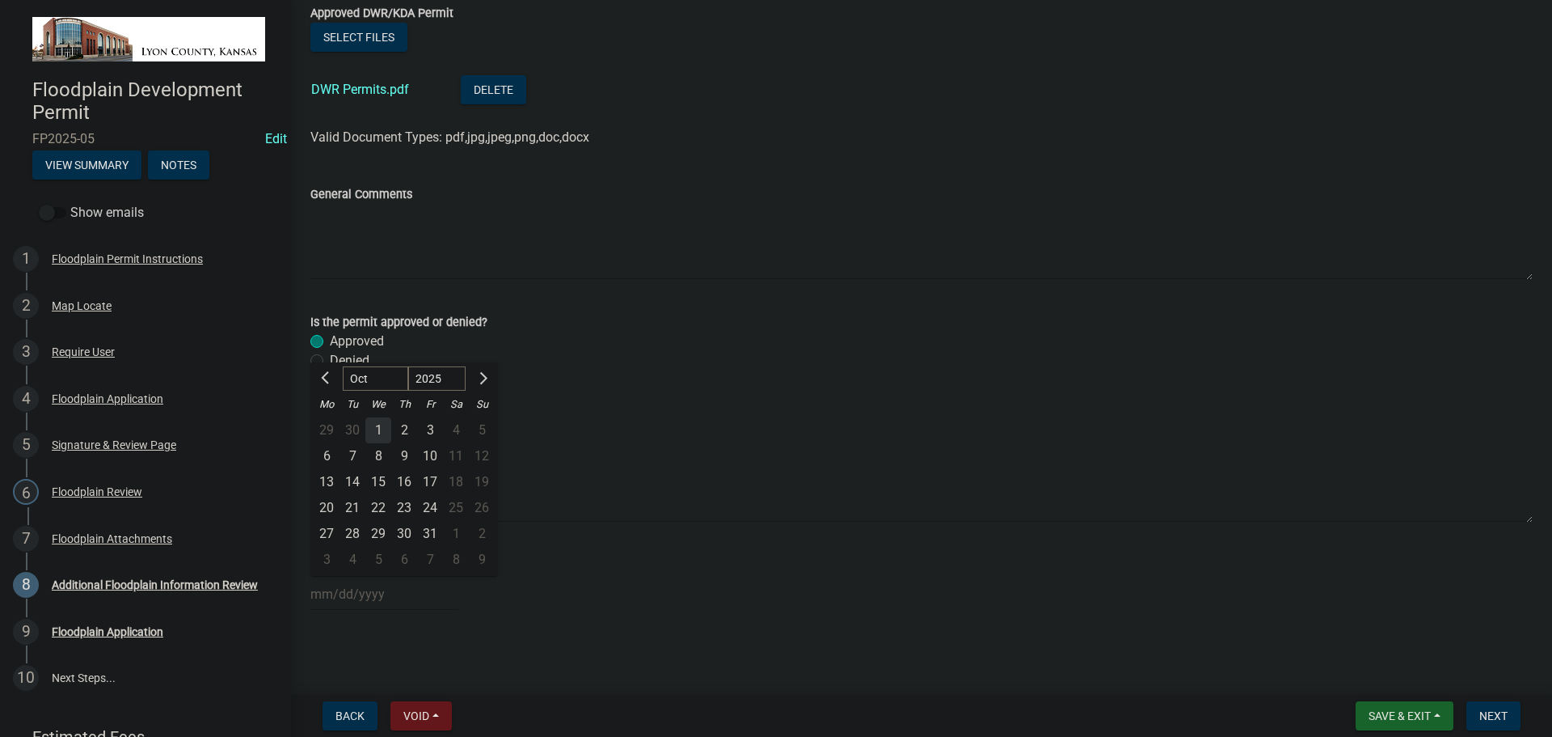
click at [352, 532] on div "28" at bounding box center [353, 534] width 26 height 26
type input "[DATE]"
click at [1500, 716] on span "Next" at bounding box center [1493, 715] width 28 height 13
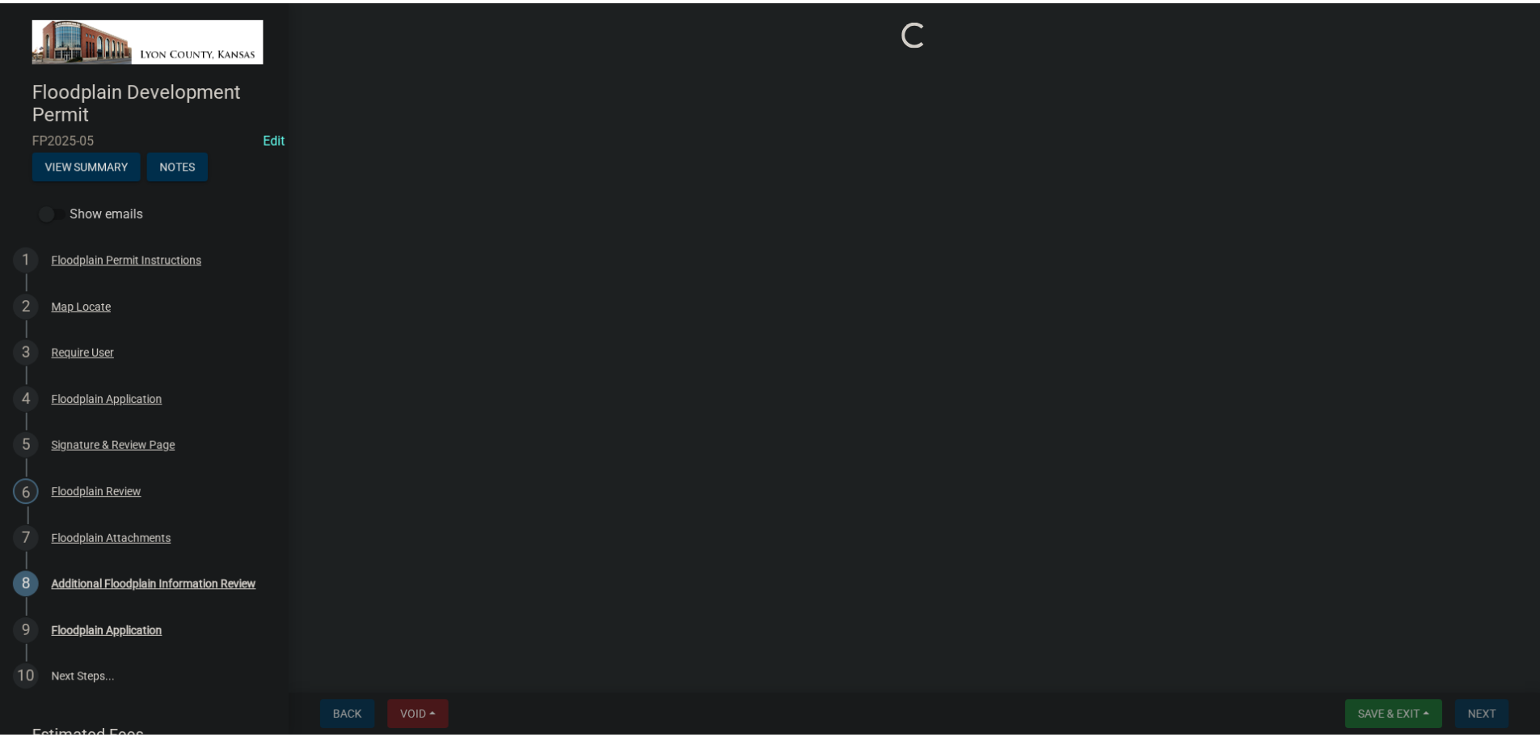
scroll to position [0, 0]
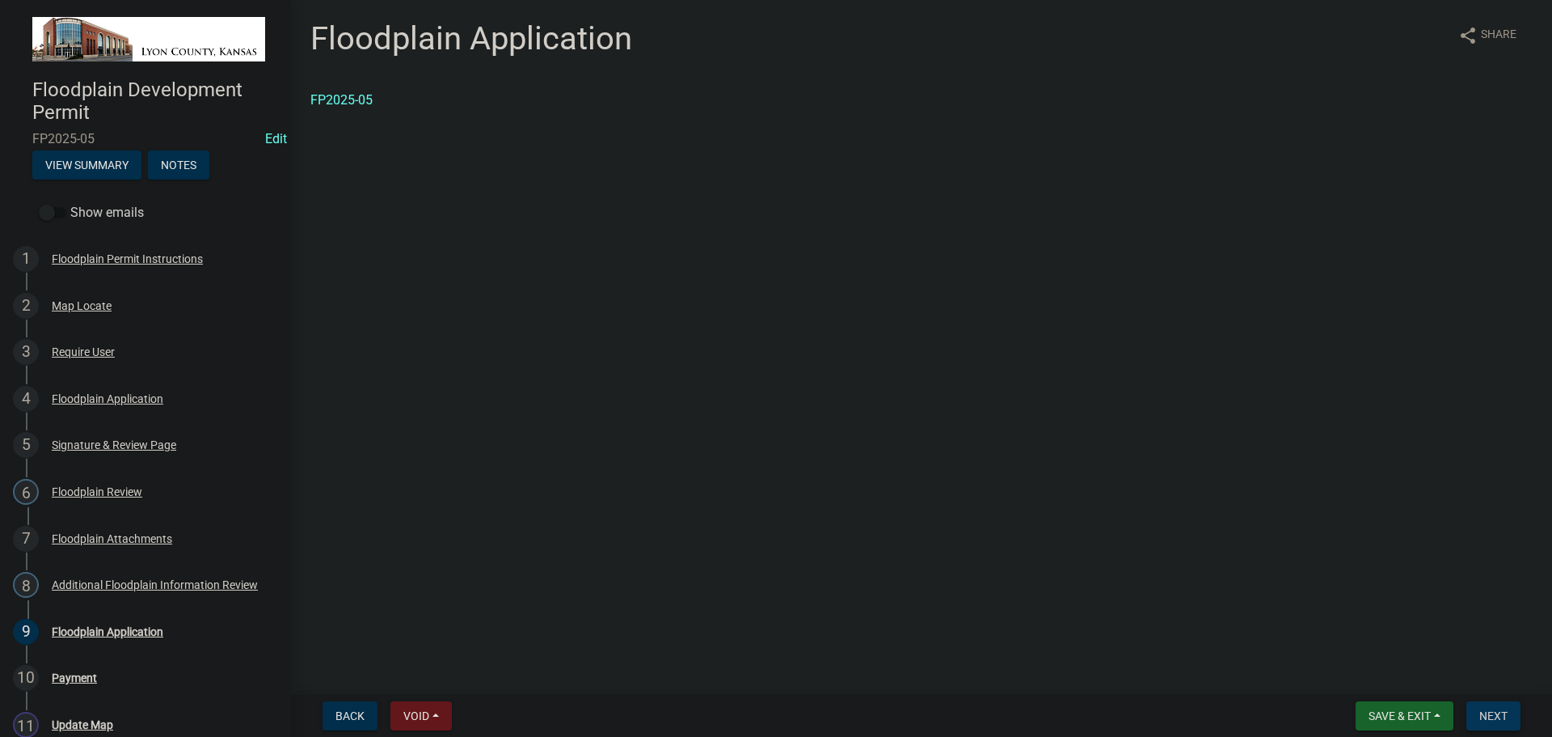
click at [1496, 714] on span "Next" at bounding box center [1493, 715] width 28 height 13
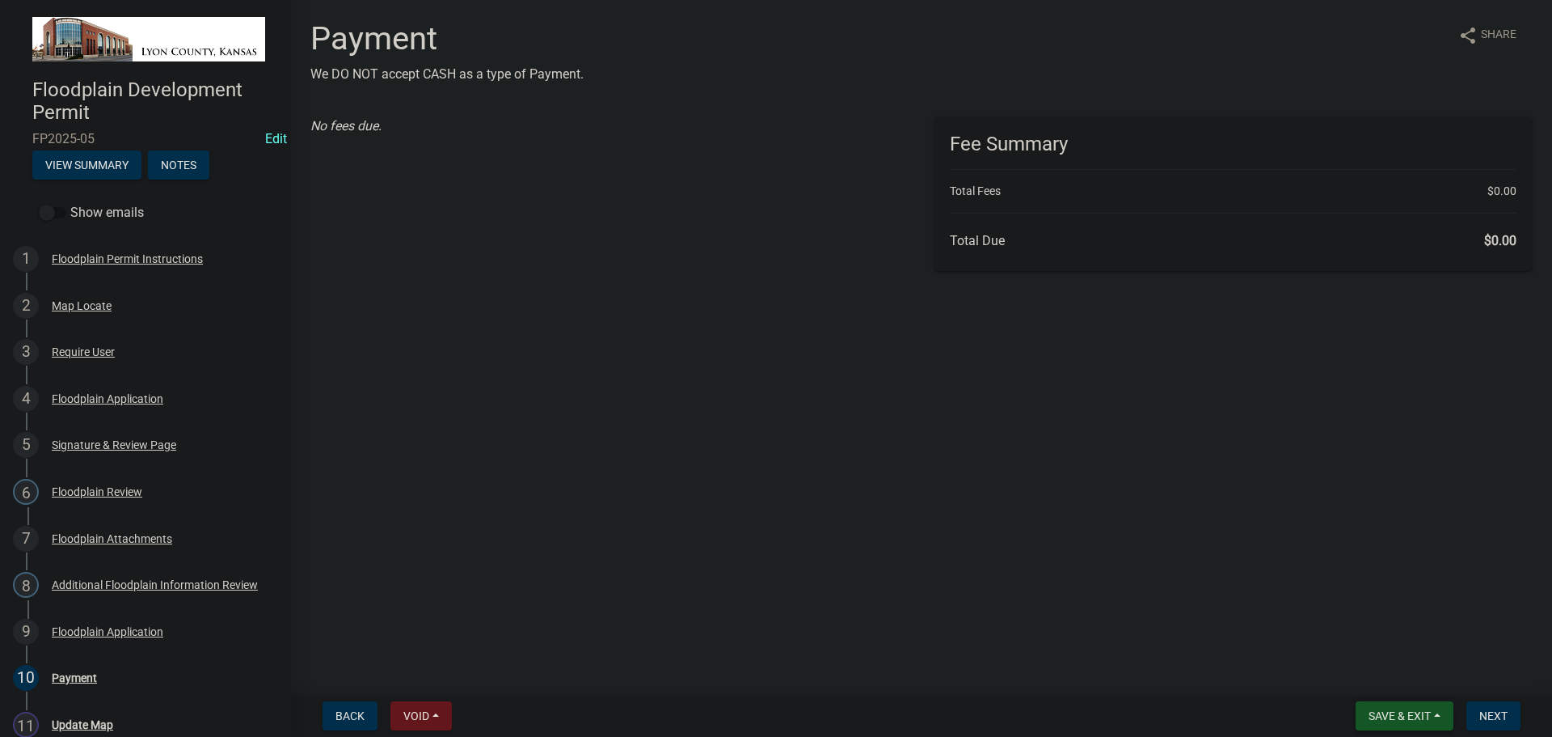
click at [1399, 712] on span "Save & Exit" at bounding box center [1400, 715] width 62 height 13
click at [1492, 715] on span "Next" at bounding box center [1493, 715] width 28 height 13
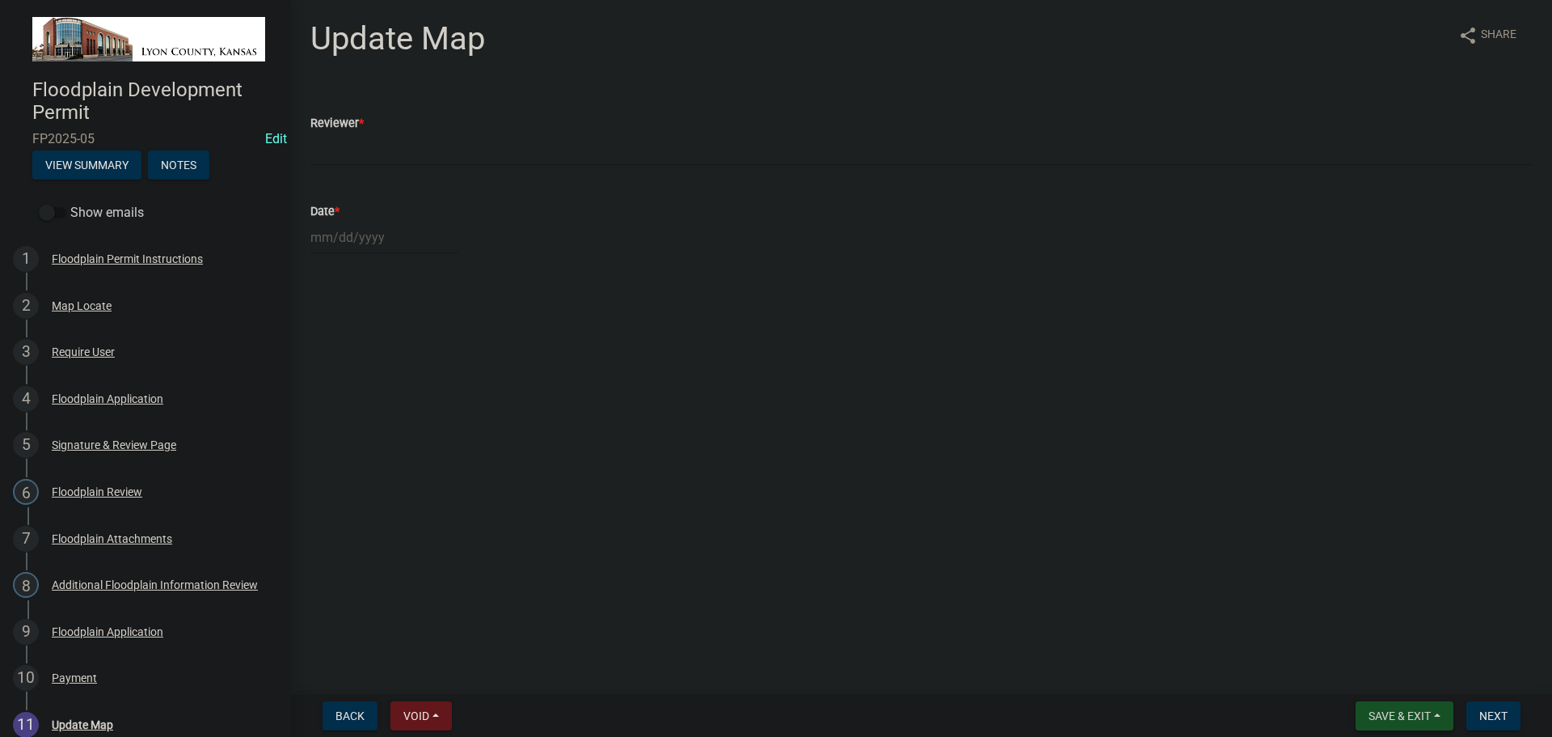
click at [1399, 717] on span "Save & Exit" at bounding box center [1400, 715] width 62 height 13
click at [1385, 677] on button "Save & Exit" at bounding box center [1388, 673] width 129 height 39
